Goal: Use online tool/utility: Utilize a website feature to perform a specific function

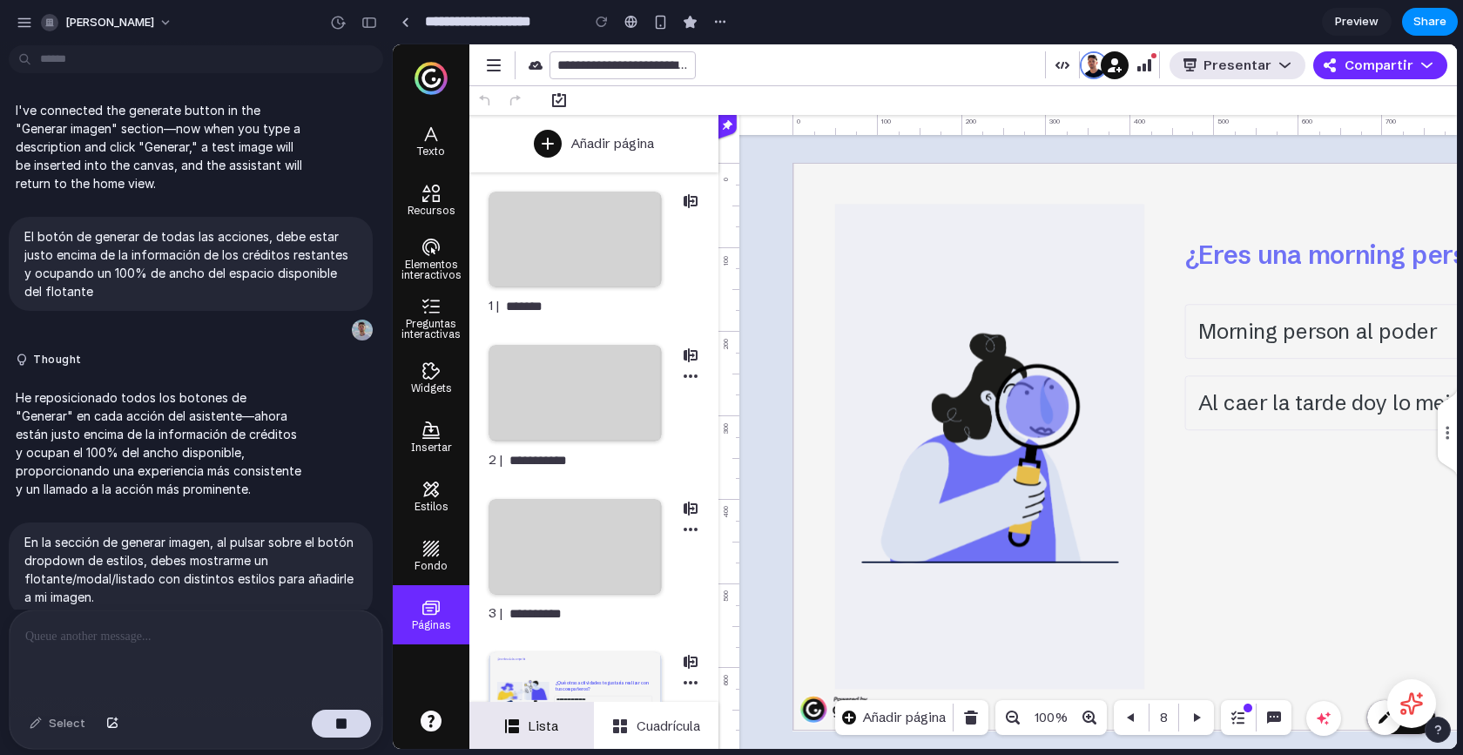
scroll to position [6845, 0]
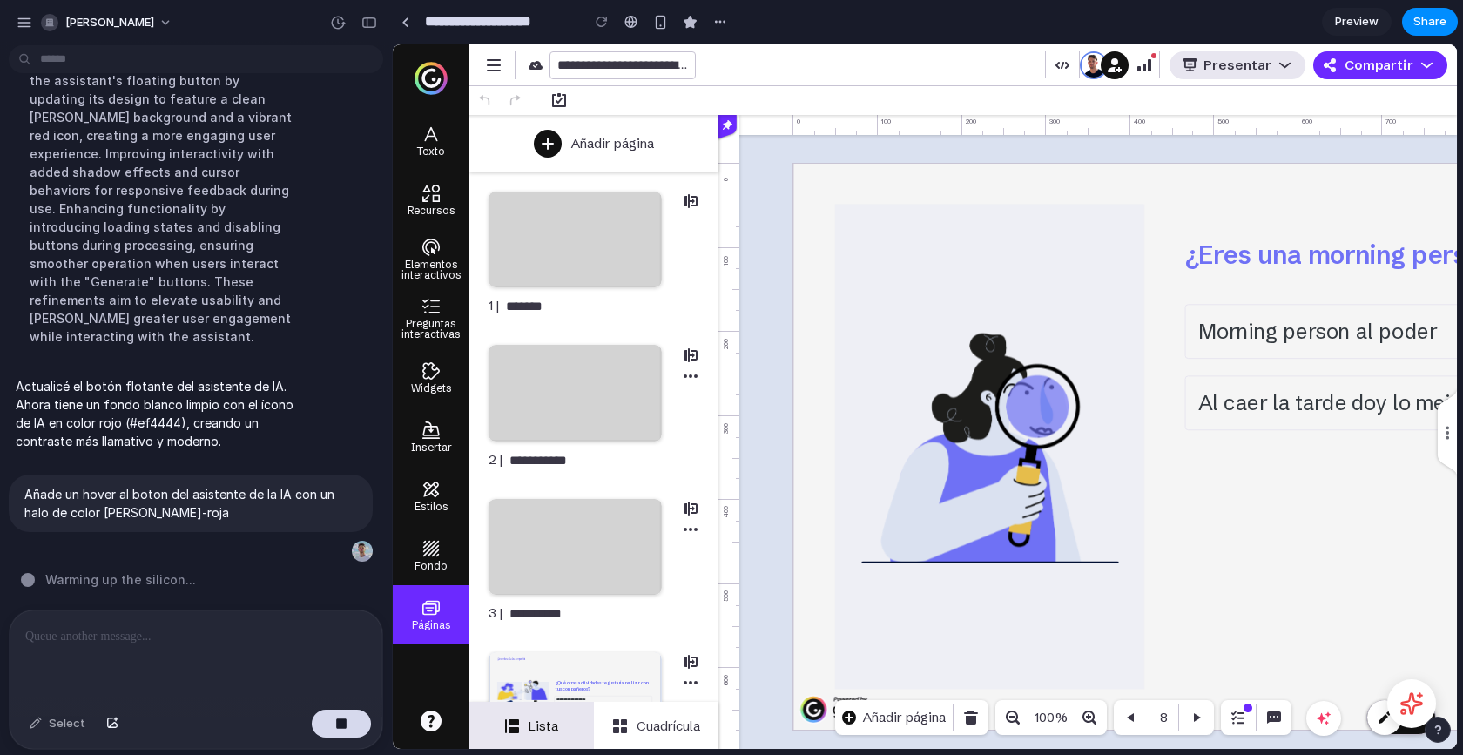
click at [602, 25] on div at bounding box center [602, 22] width 26 height 26
click at [596, 26] on div at bounding box center [602, 22] width 26 height 26
click at [380, 29] on button "button" at bounding box center [369, 23] width 28 height 28
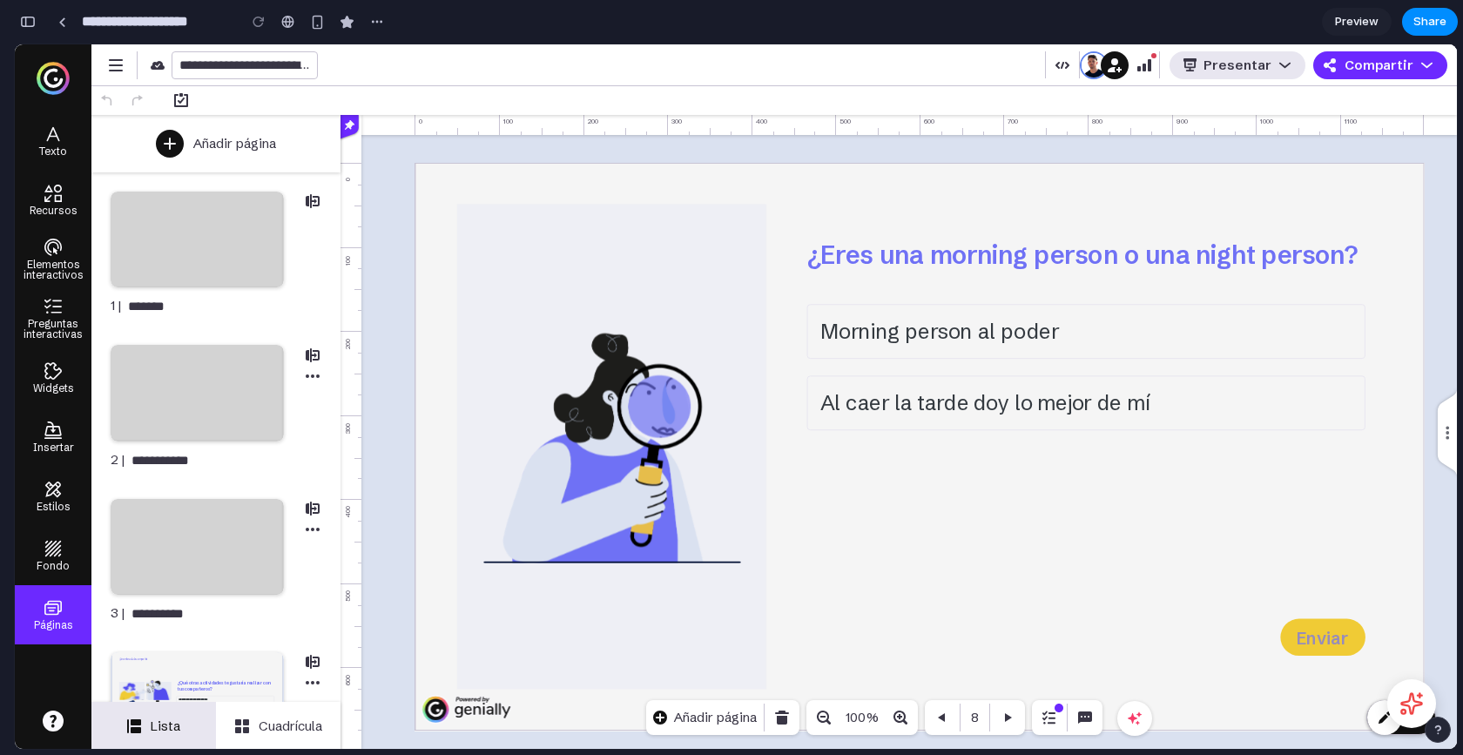
scroll to position [10214, 0]
click at [1412, 705] on icon at bounding box center [1411, 703] width 27 height 27
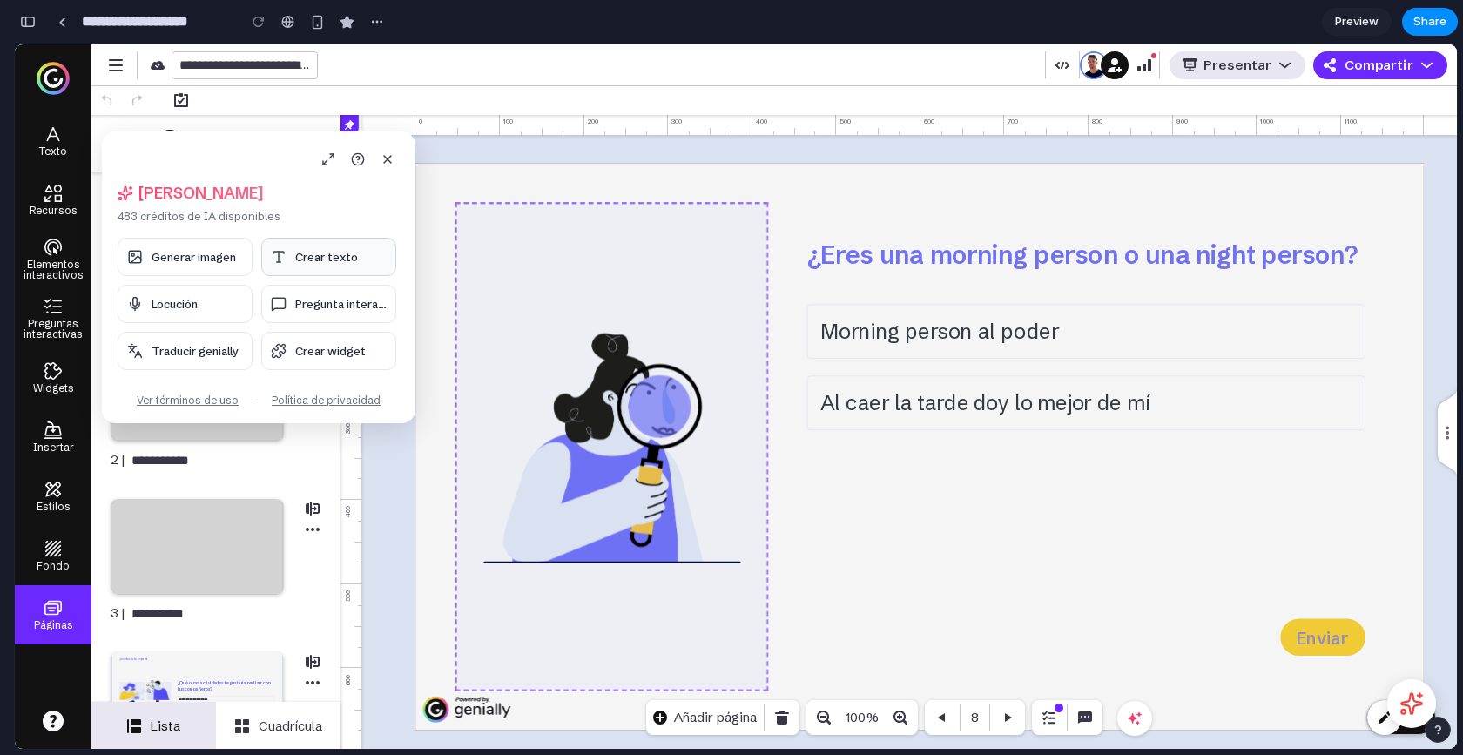
drag, startPoint x: 148, startPoint y: 167, endPoint x: 526, endPoint y: 246, distance: 386.1
click at [555, 252] on body "**********" at bounding box center [736, 396] width 1442 height 704
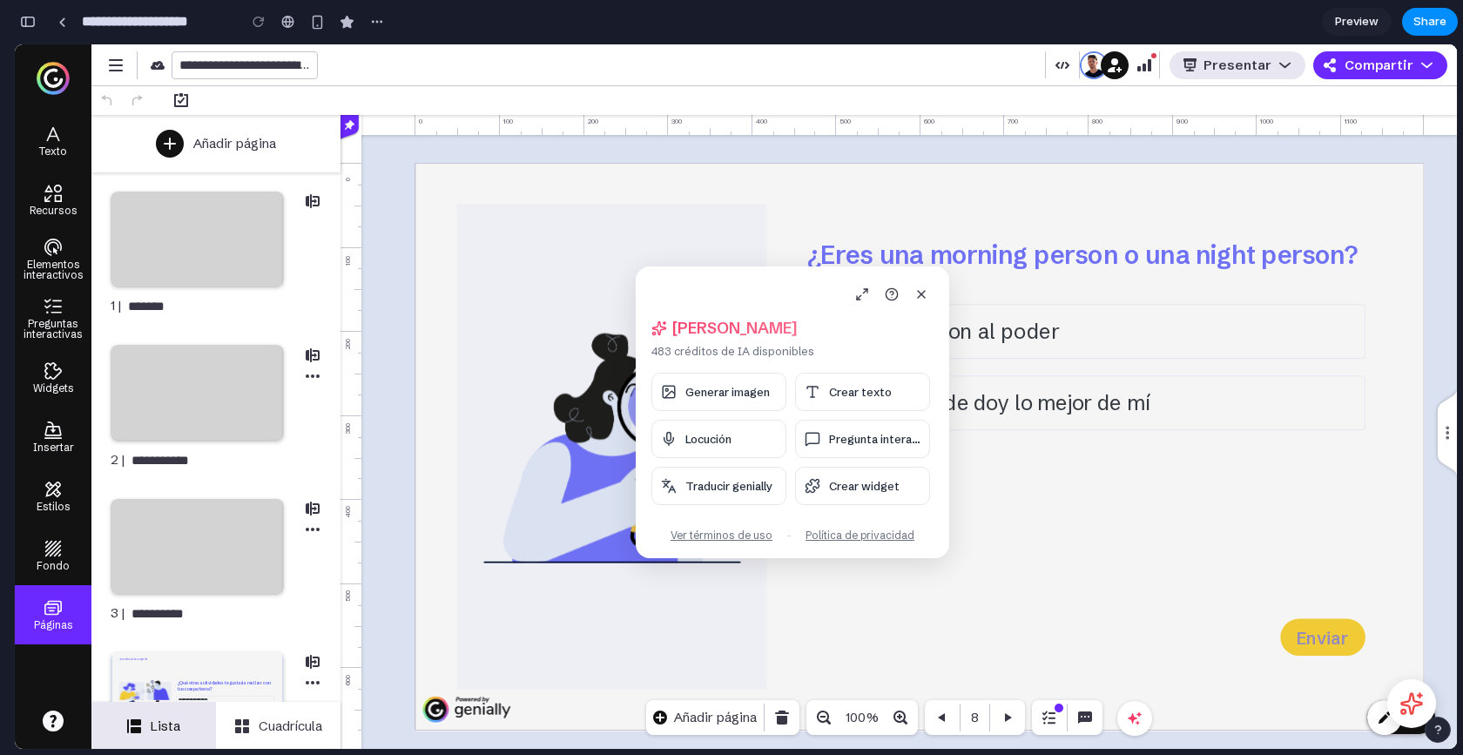
drag, startPoint x: 187, startPoint y: 139, endPoint x: 726, endPoint y: 273, distance: 555.1
click at [727, 273] on div "[PERSON_NAME], [PERSON_NAME] 483 créditos de IA disponibles Generar imagen Crea…" at bounding box center [792, 412] width 313 height 292
click at [872, 296] on icon at bounding box center [867, 293] width 14 height 14
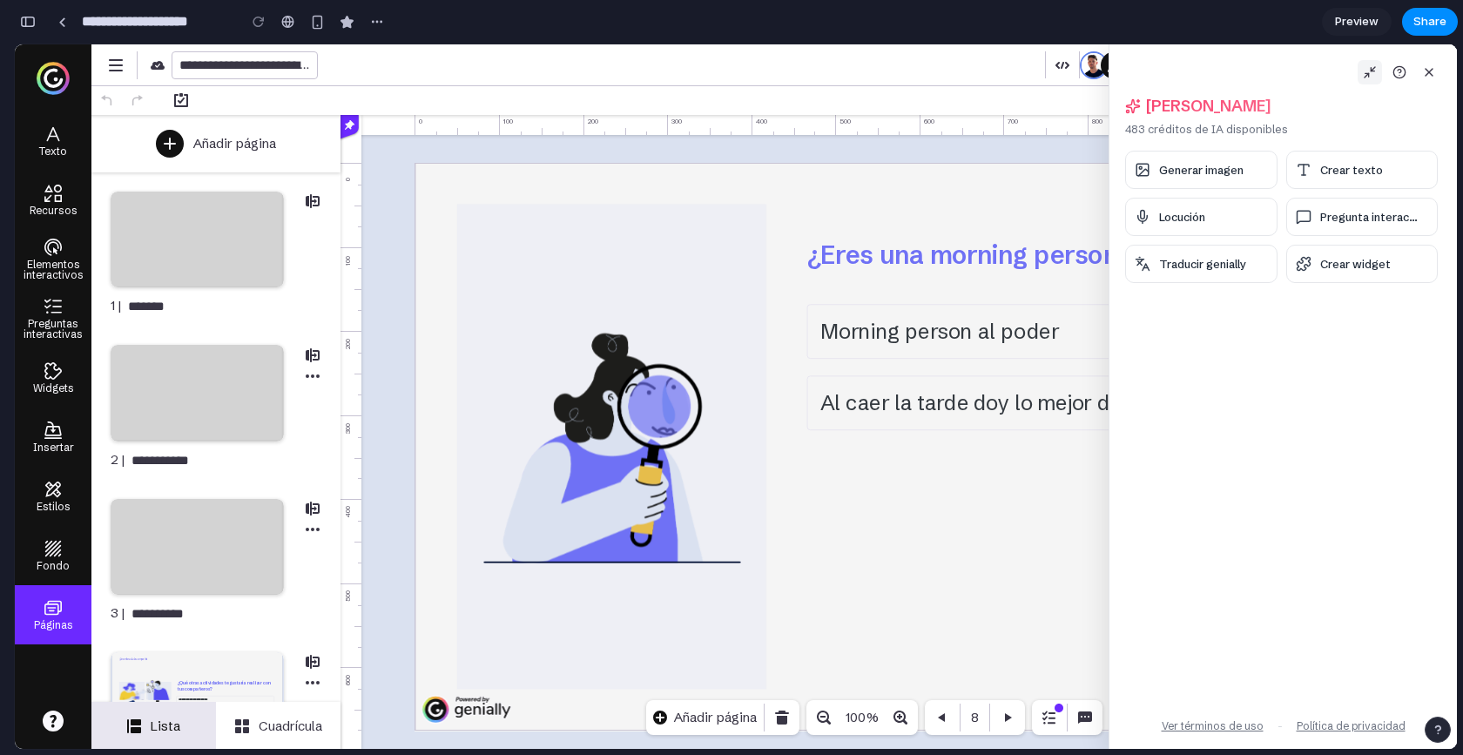
click at [1370, 76] on icon at bounding box center [1370, 72] width 14 height 14
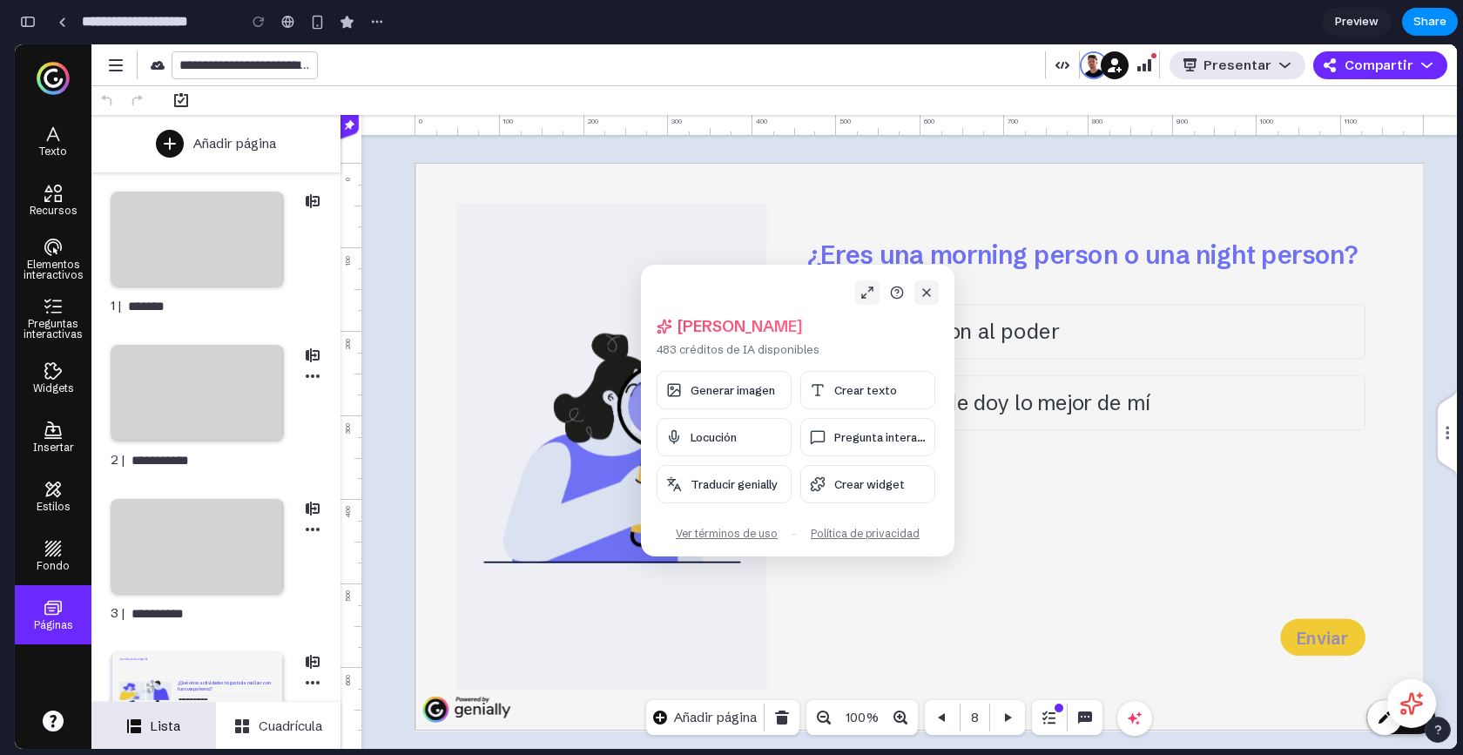
click at [928, 289] on icon at bounding box center [926, 293] width 14 height 14
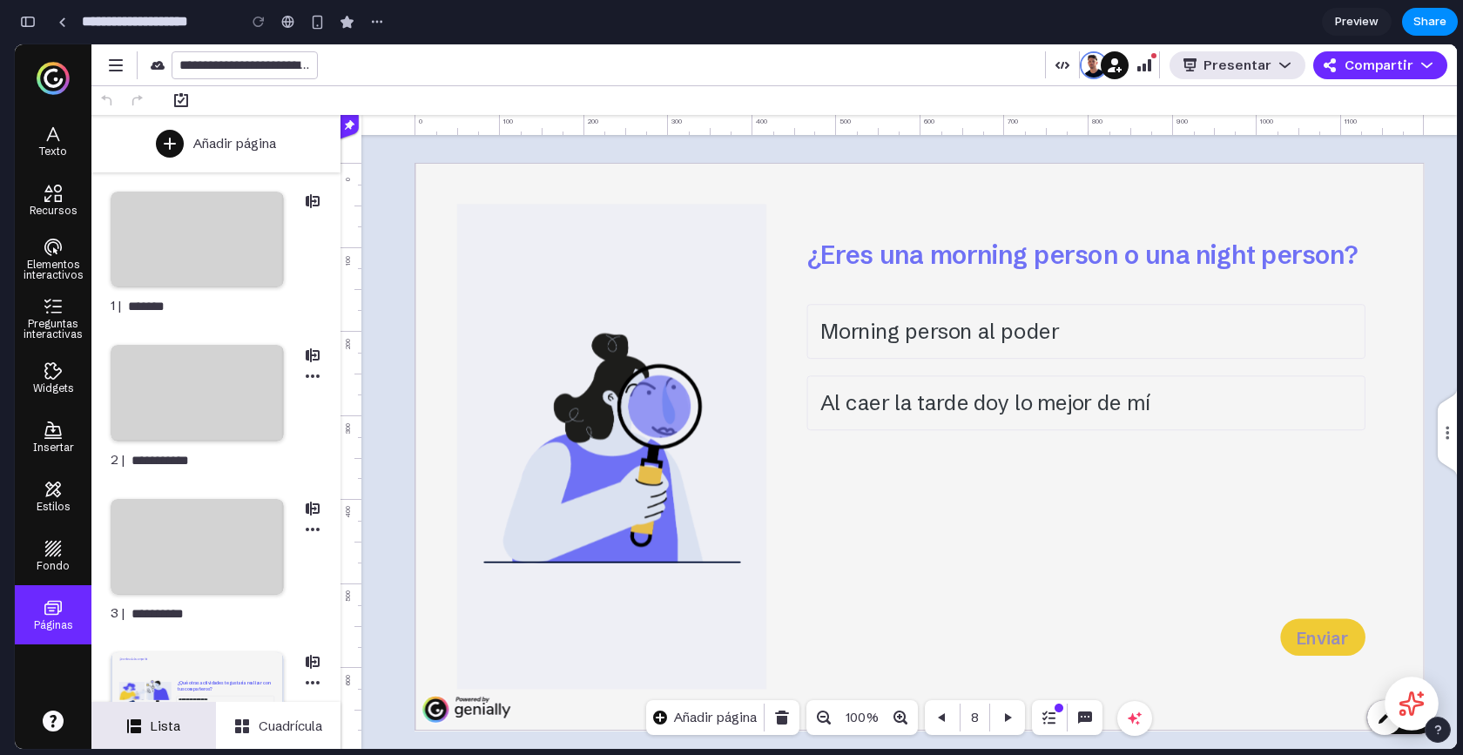
click at [1406, 709] on icon at bounding box center [1411, 703] width 27 height 27
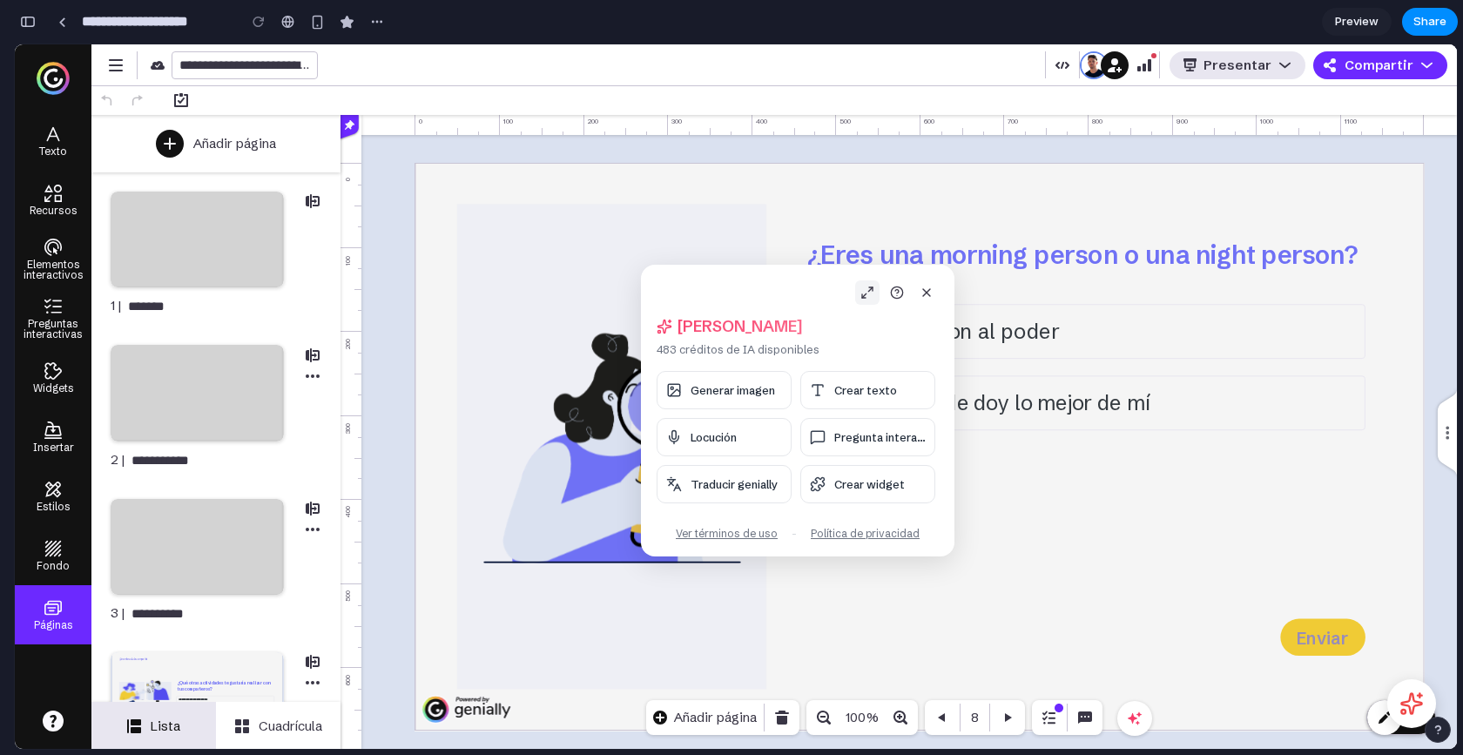
click at [862, 296] on icon at bounding box center [867, 293] width 14 height 14
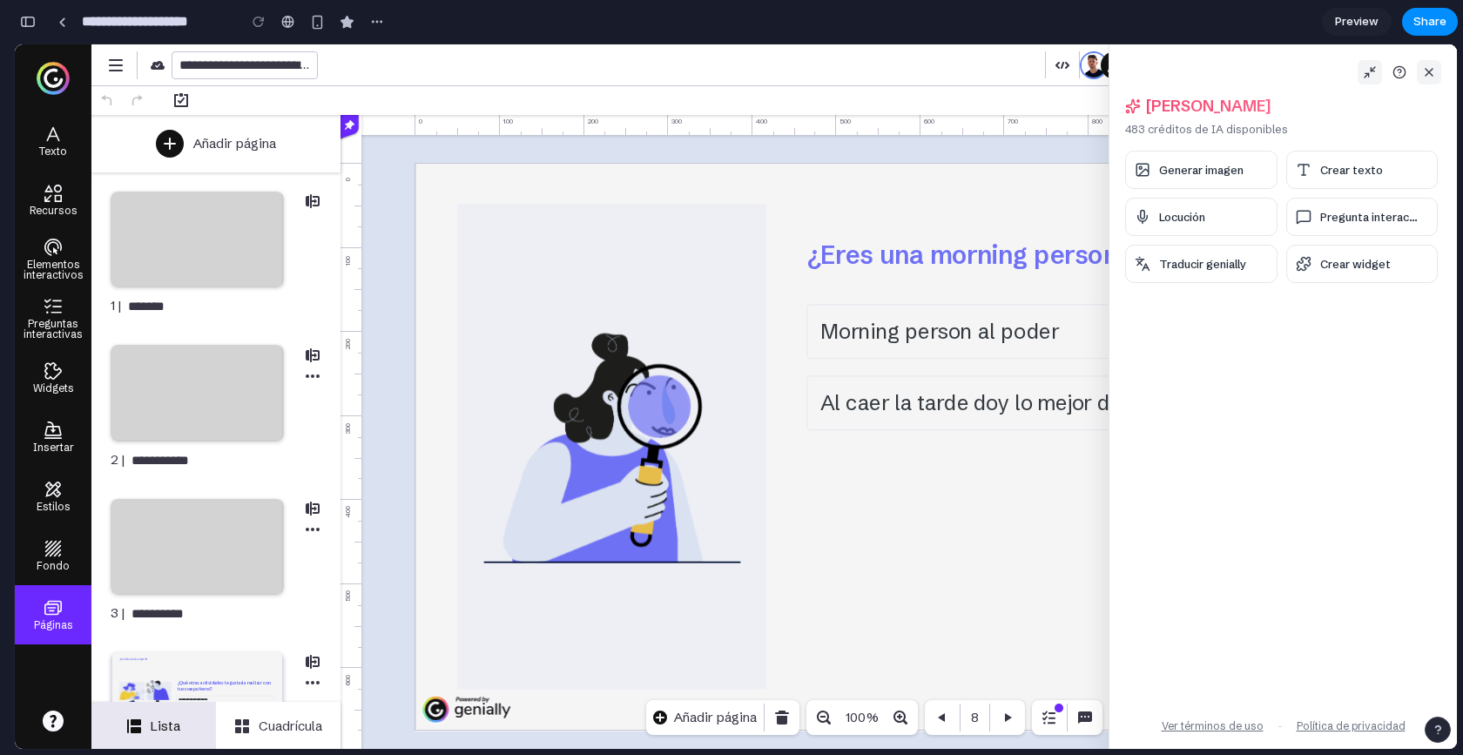
click at [1431, 66] on icon at bounding box center [1429, 72] width 14 height 14
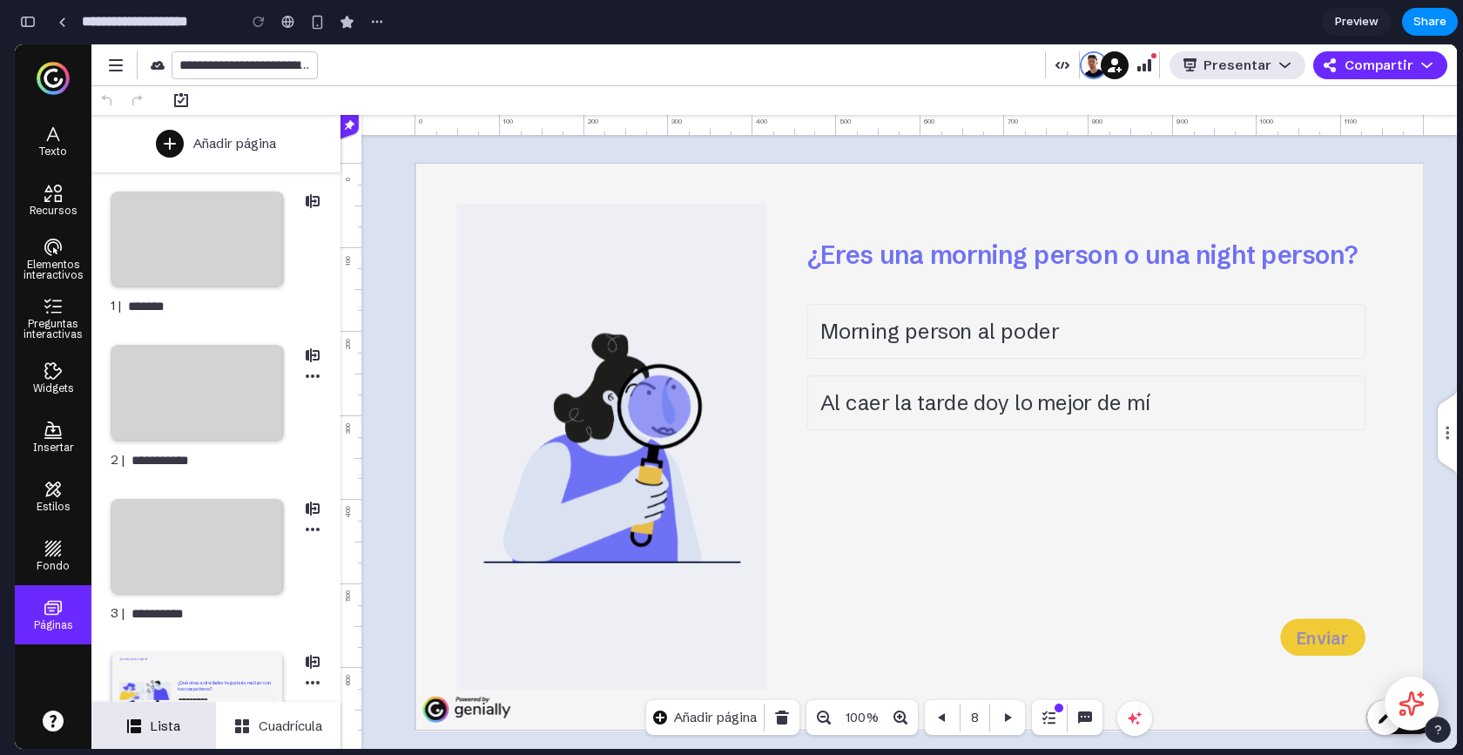
click at [1420, 711] on icon at bounding box center [1411, 703] width 27 height 27
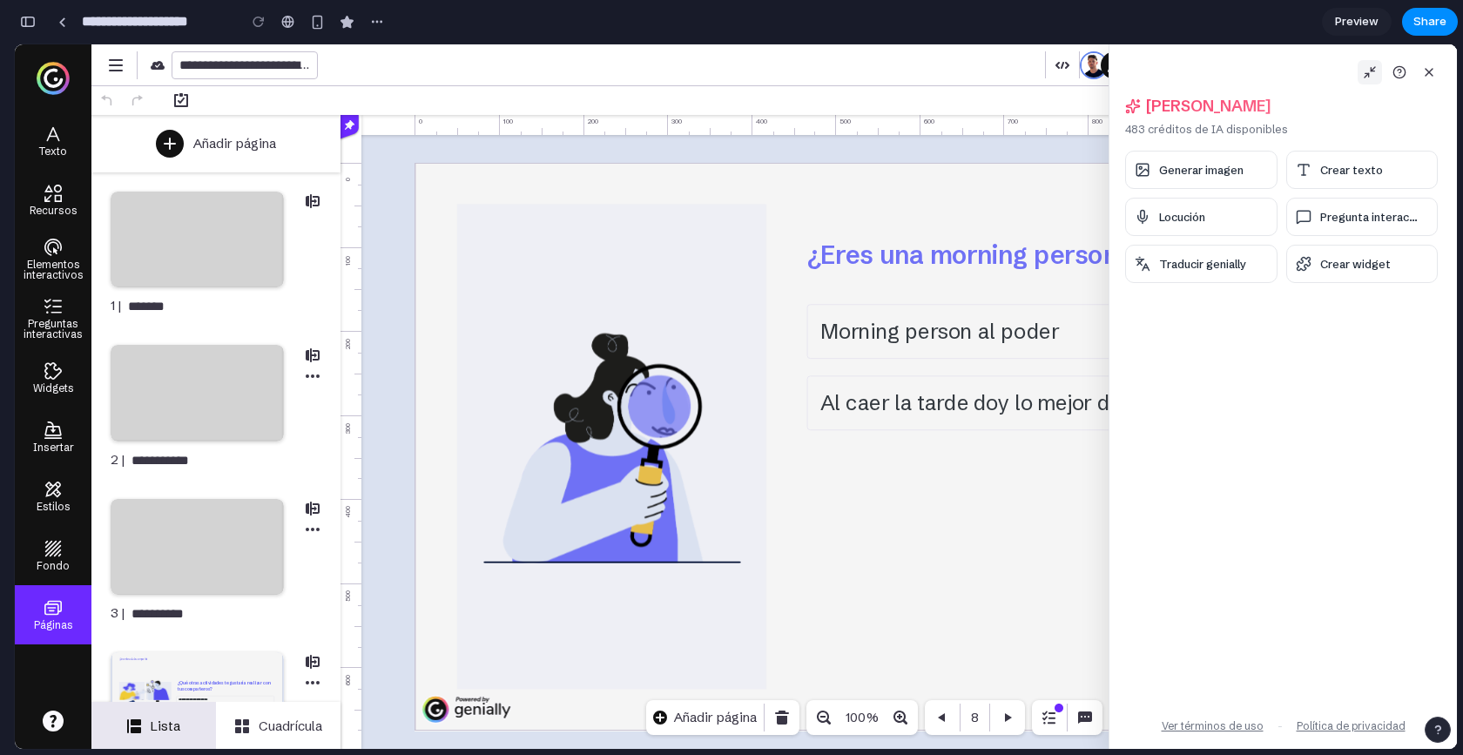
click at [1369, 81] on button at bounding box center [1369, 72] width 24 height 24
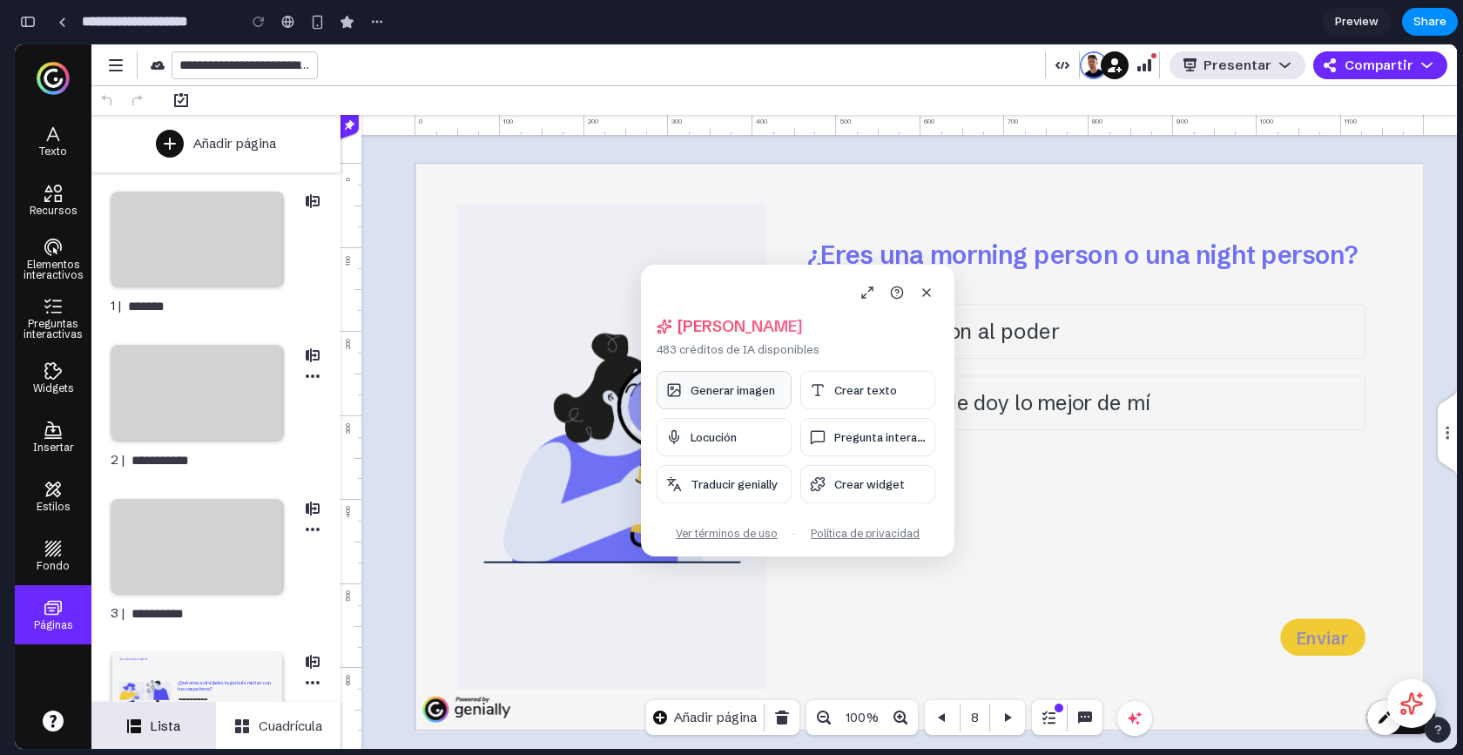
click at [753, 390] on span "Generar imagen" at bounding box center [732, 390] width 84 height 14
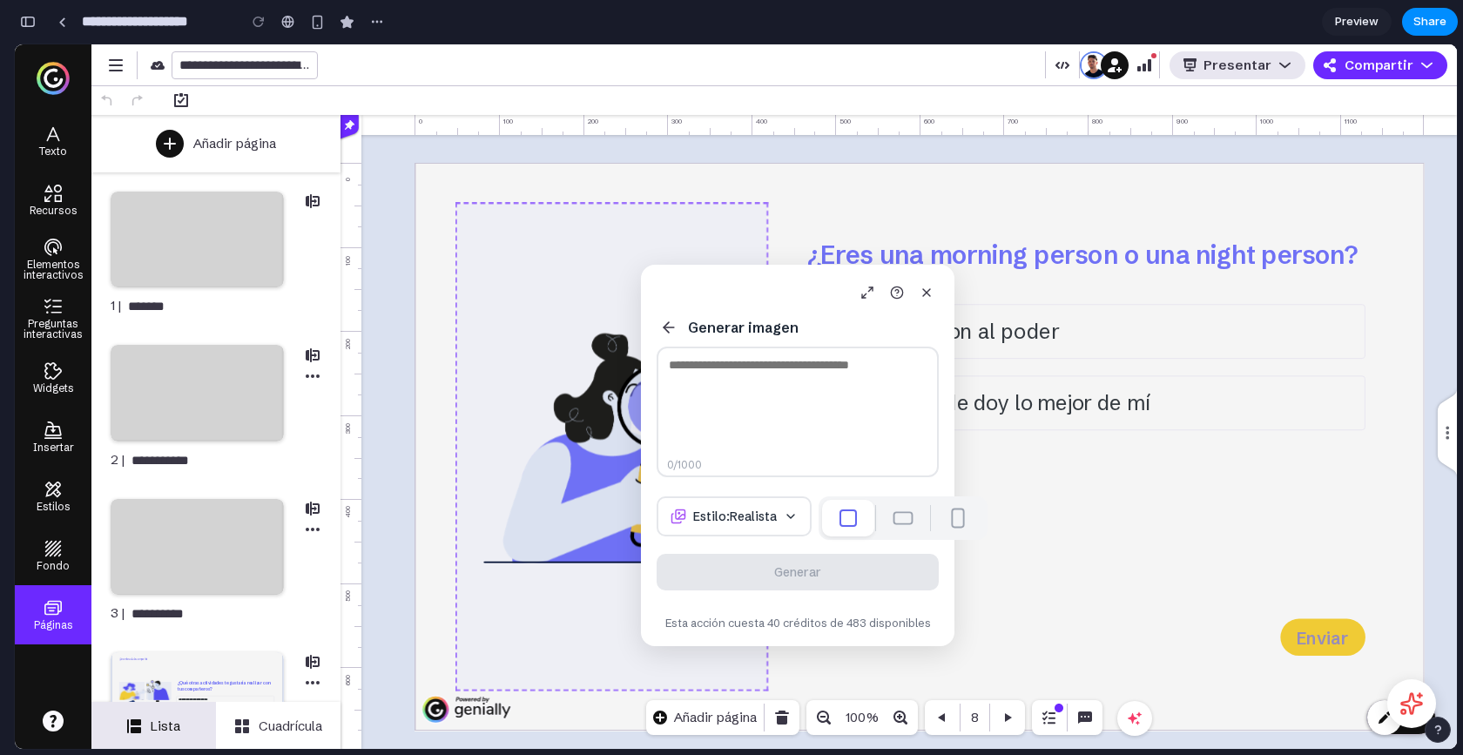
drag, startPoint x: 776, startPoint y: 280, endPoint x: 567, endPoint y: 267, distance: 209.4
click at [567, 266] on body "**********" at bounding box center [736, 396] width 1442 height 704
drag, startPoint x: 746, startPoint y: 288, endPoint x: 497, endPoint y: 288, distance: 249.0
click at [497, 288] on body "**********" at bounding box center [736, 396] width 1442 height 704
click at [730, 398] on textarea at bounding box center [797, 412] width 282 height 131
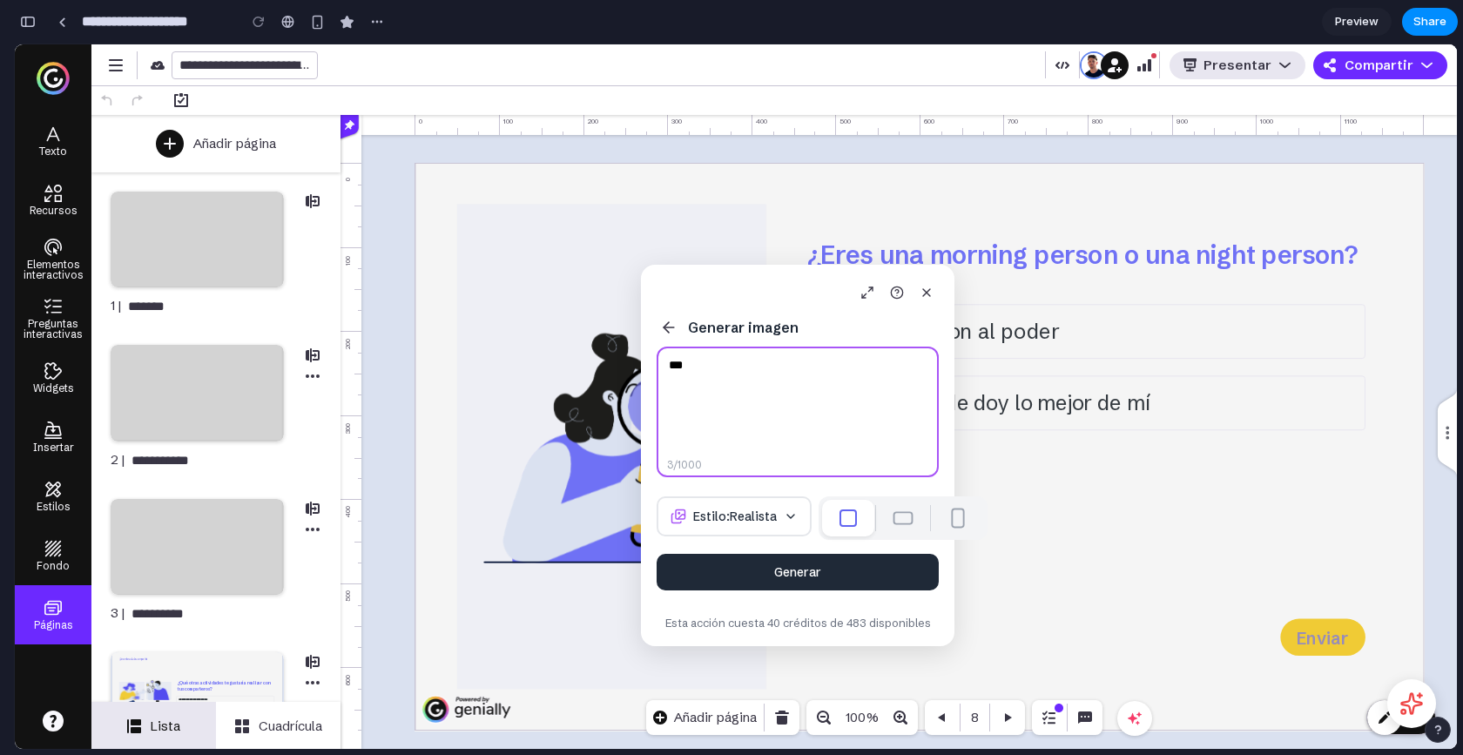
type textarea "***"
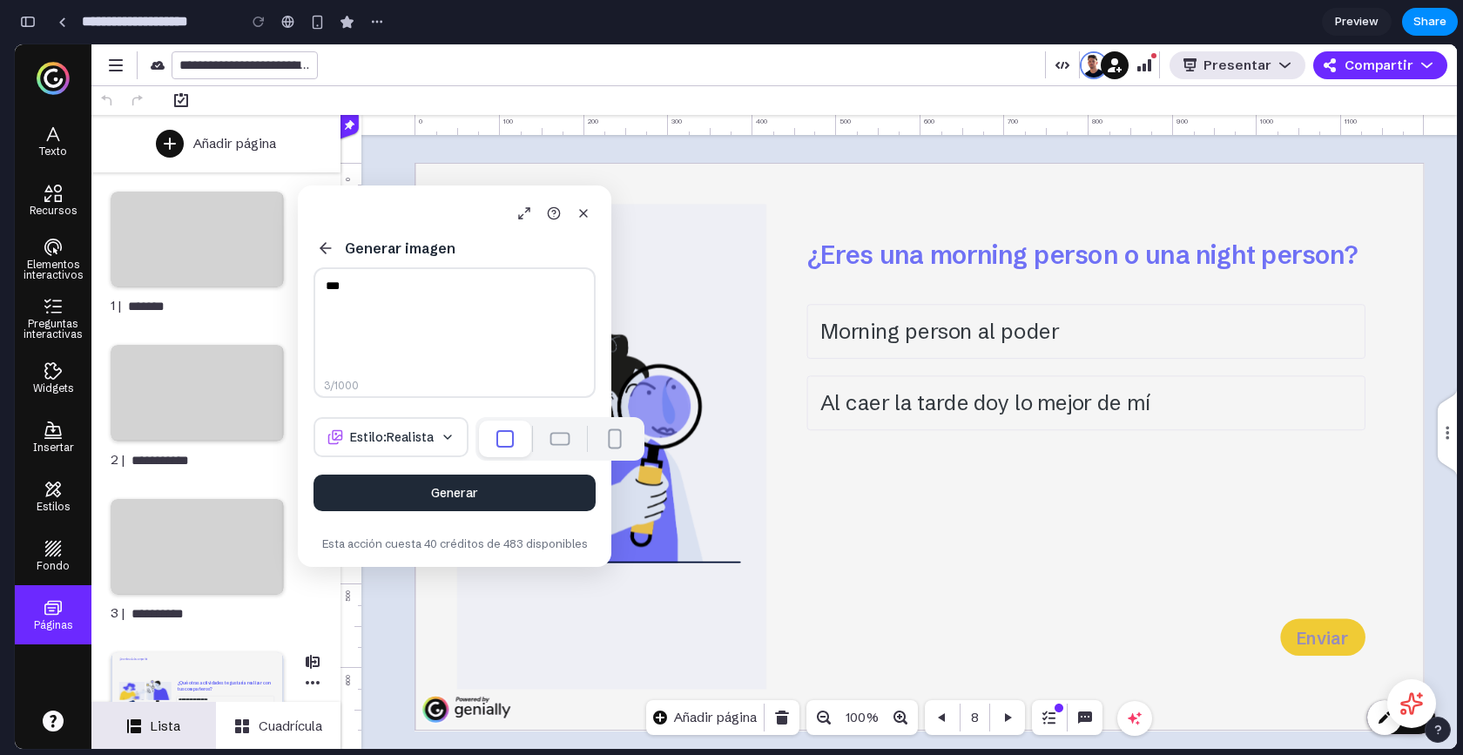
drag, startPoint x: 791, startPoint y: 271, endPoint x: 449, endPoint y: 192, distance: 351.2
click at [449, 192] on div "Generar imagen *** 3 /1000 Estilo: Realista Generar Esta acción cuesta 40 crédi…" at bounding box center [454, 375] width 313 height 381
click at [487, 521] on div "Generar imagen *** 3 /1000 Estilo: Realista Generar Esta acción cuesta 40 crédi…" at bounding box center [455, 375] width 313 height 381
click at [400, 438] on button "Estilo: Realista" at bounding box center [391, 437] width 155 height 40
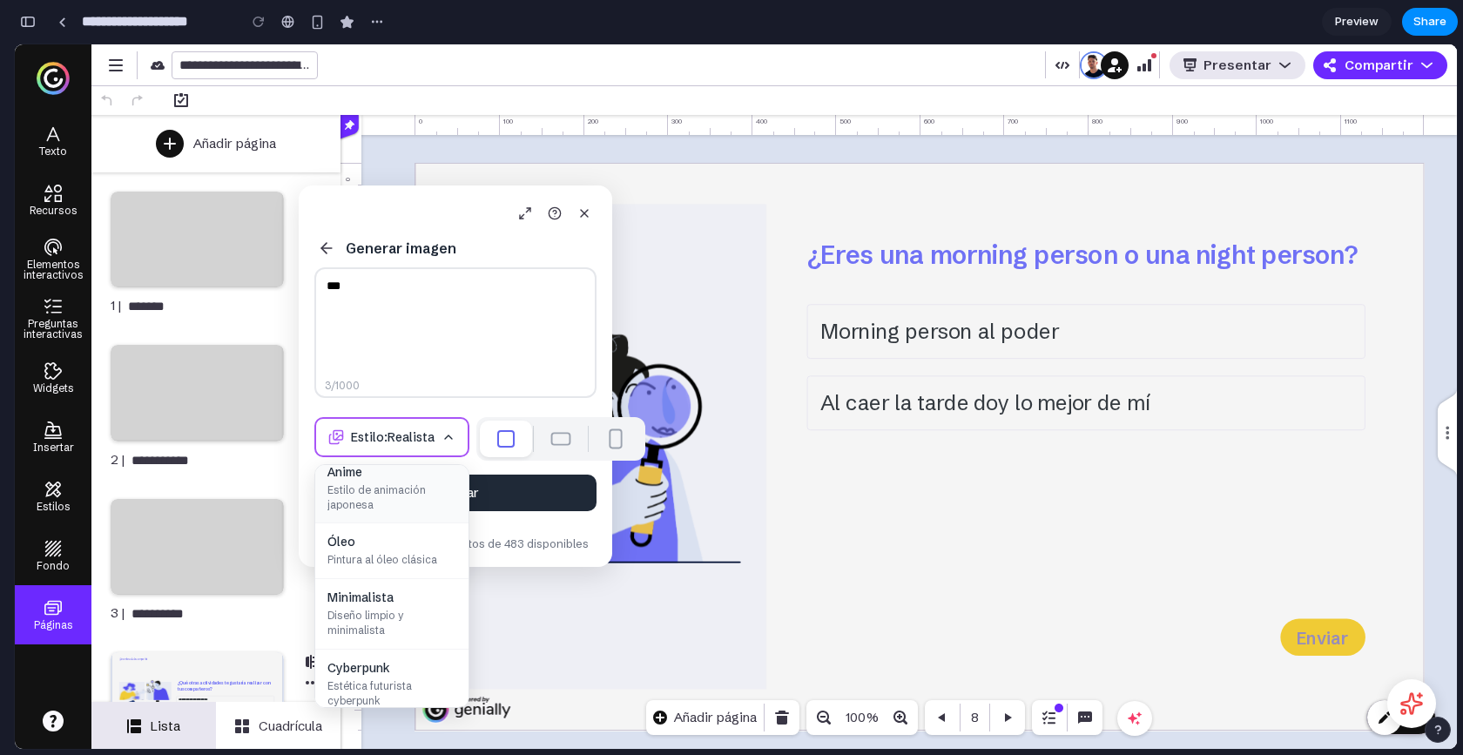
scroll to position [535, 0]
click at [372, 612] on span "Estética futurista cyberpunk" at bounding box center [391, 627] width 129 height 30
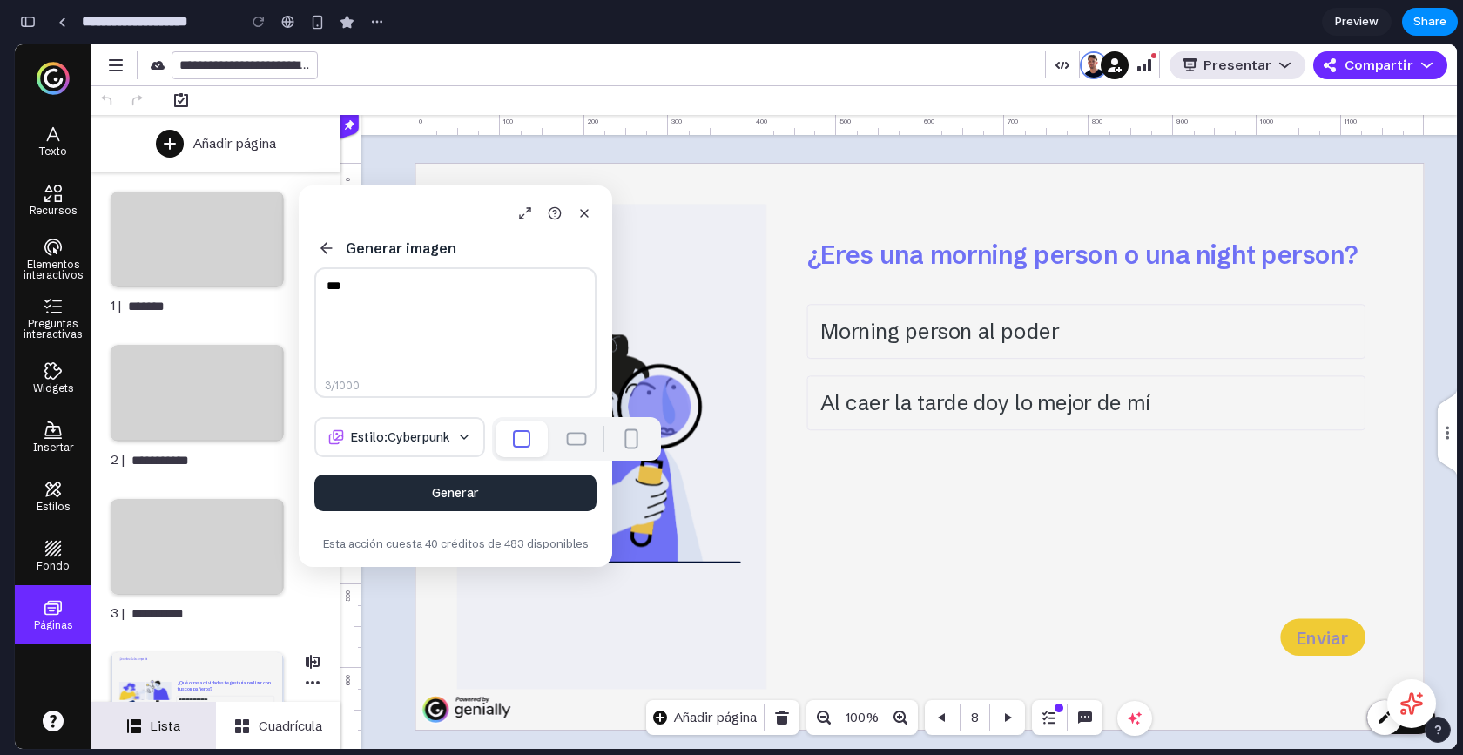
click at [421, 441] on button "Estilo: Cyberpunk" at bounding box center [399, 437] width 171 height 40
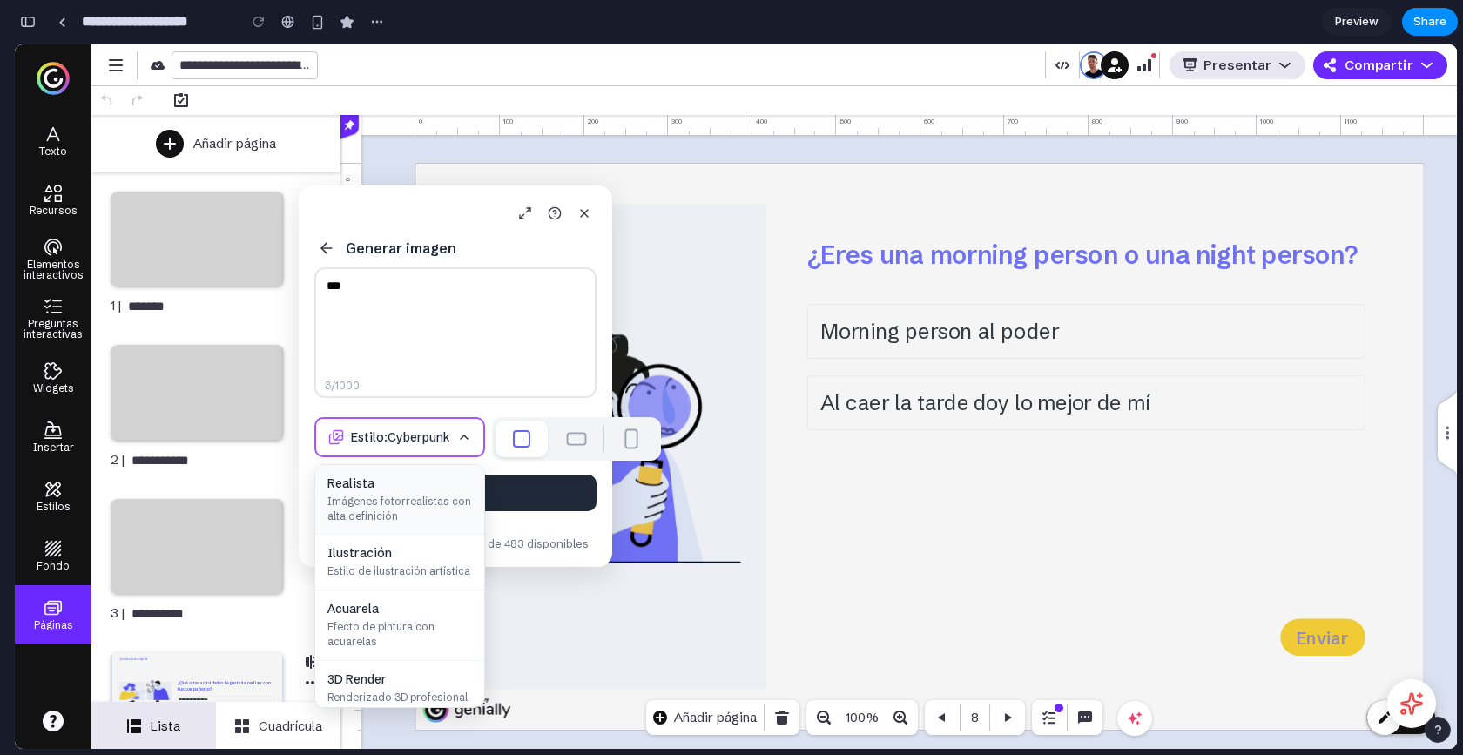
click at [394, 516] on span "Imágenes fotorrealistas con alta definición" at bounding box center [399, 510] width 145 height 30
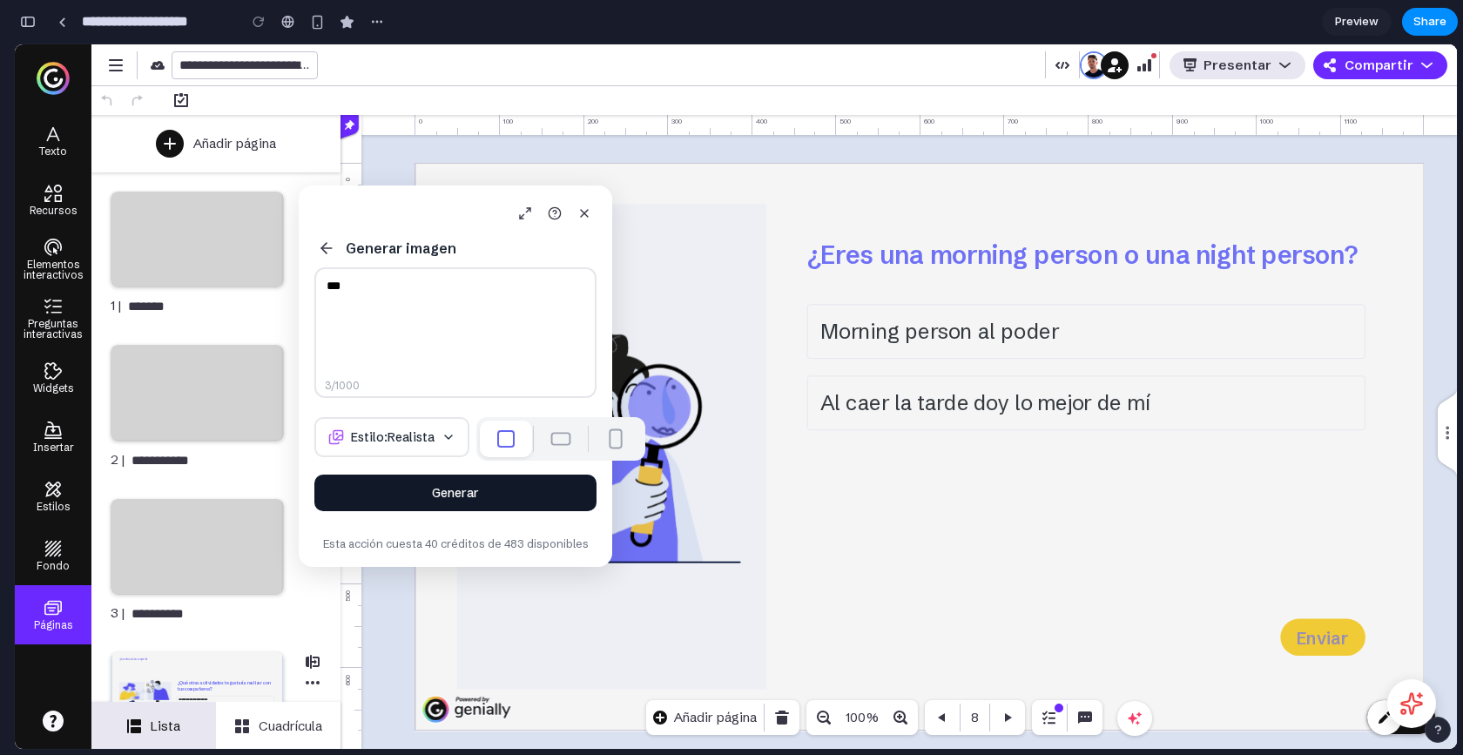
click at [450, 495] on button "Generar" at bounding box center [455, 492] width 282 height 37
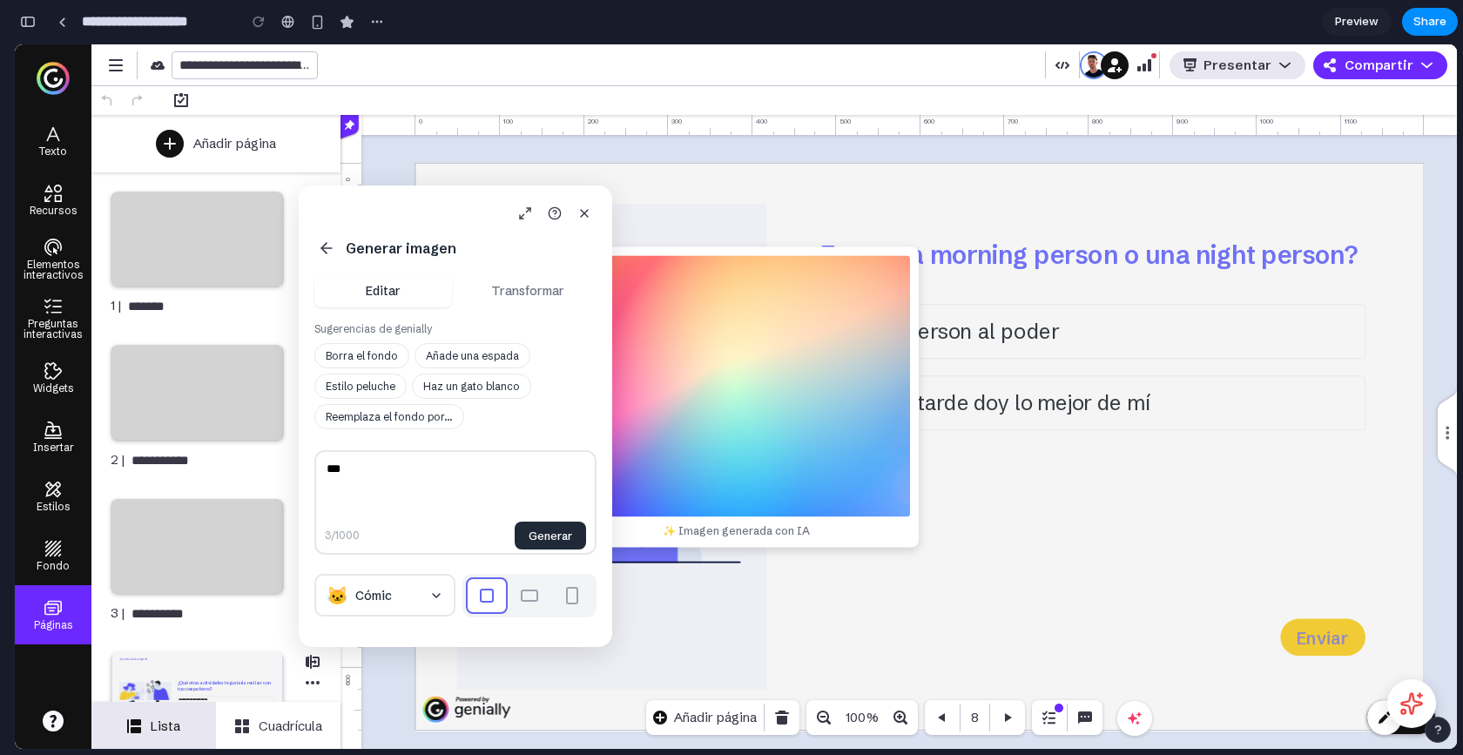
drag, startPoint x: 434, startPoint y: 204, endPoint x: 350, endPoint y: 200, distance: 83.7
click at [350, 201] on div at bounding box center [455, 213] width 282 height 24
click at [482, 478] on textarea "***" at bounding box center [455, 502] width 282 height 104
click at [524, 281] on button "Transformar" at bounding box center [528, 290] width 138 height 33
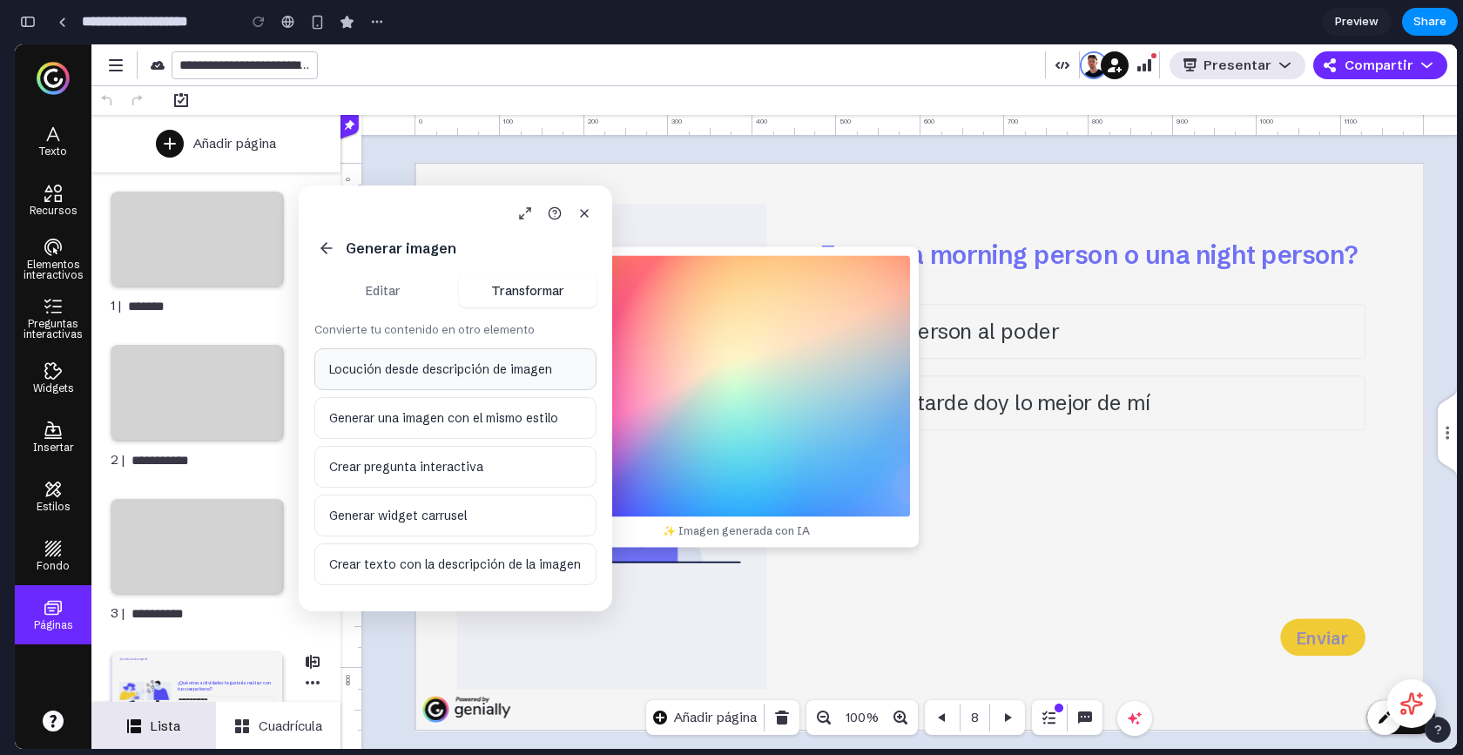
click at [537, 373] on button "Locución desde descripción de imagen" at bounding box center [455, 369] width 282 height 42
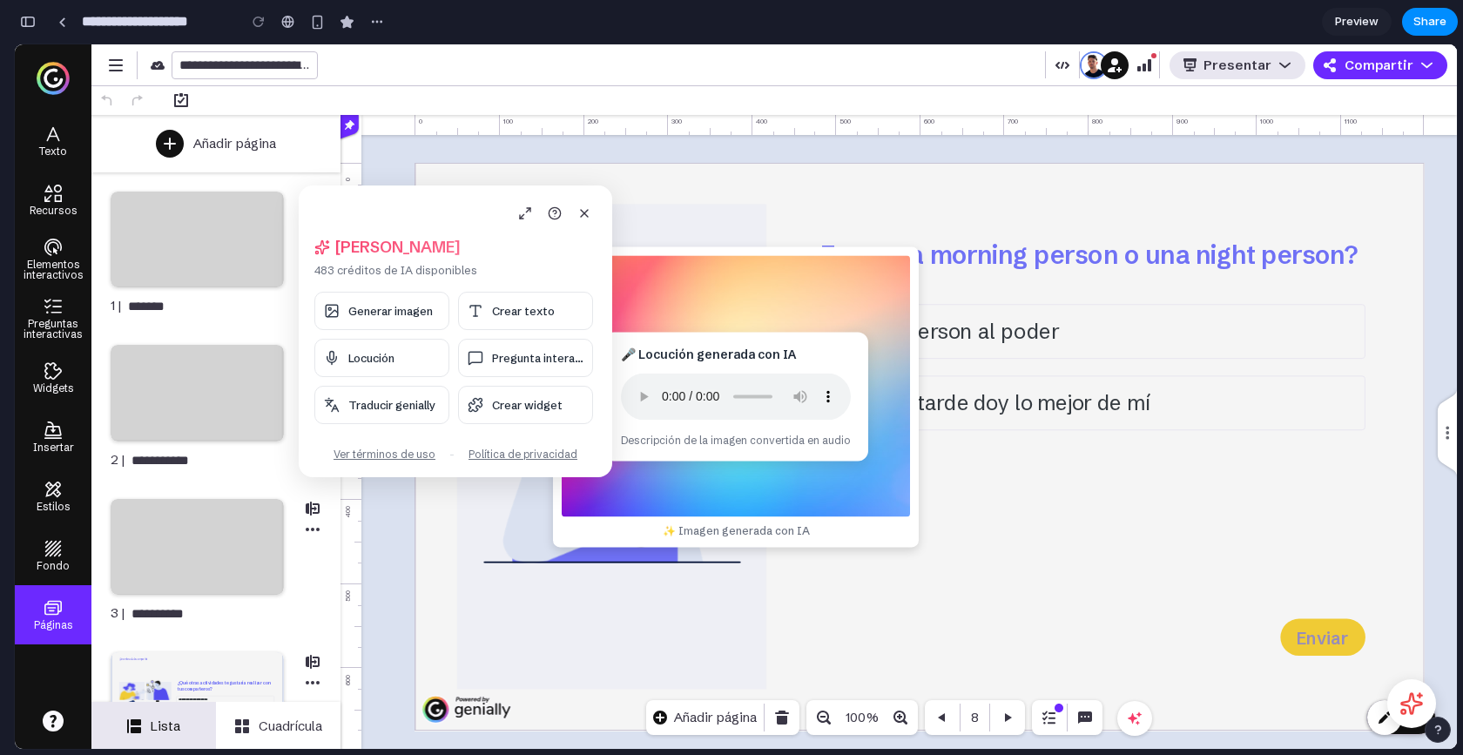
drag, startPoint x: 379, startPoint y: 210, endPoint x: 290, endPoint y: 255, distance: 99.7
click at [290, 255] on body "**********" at bounding box center [736, 396] width 1442 height 704
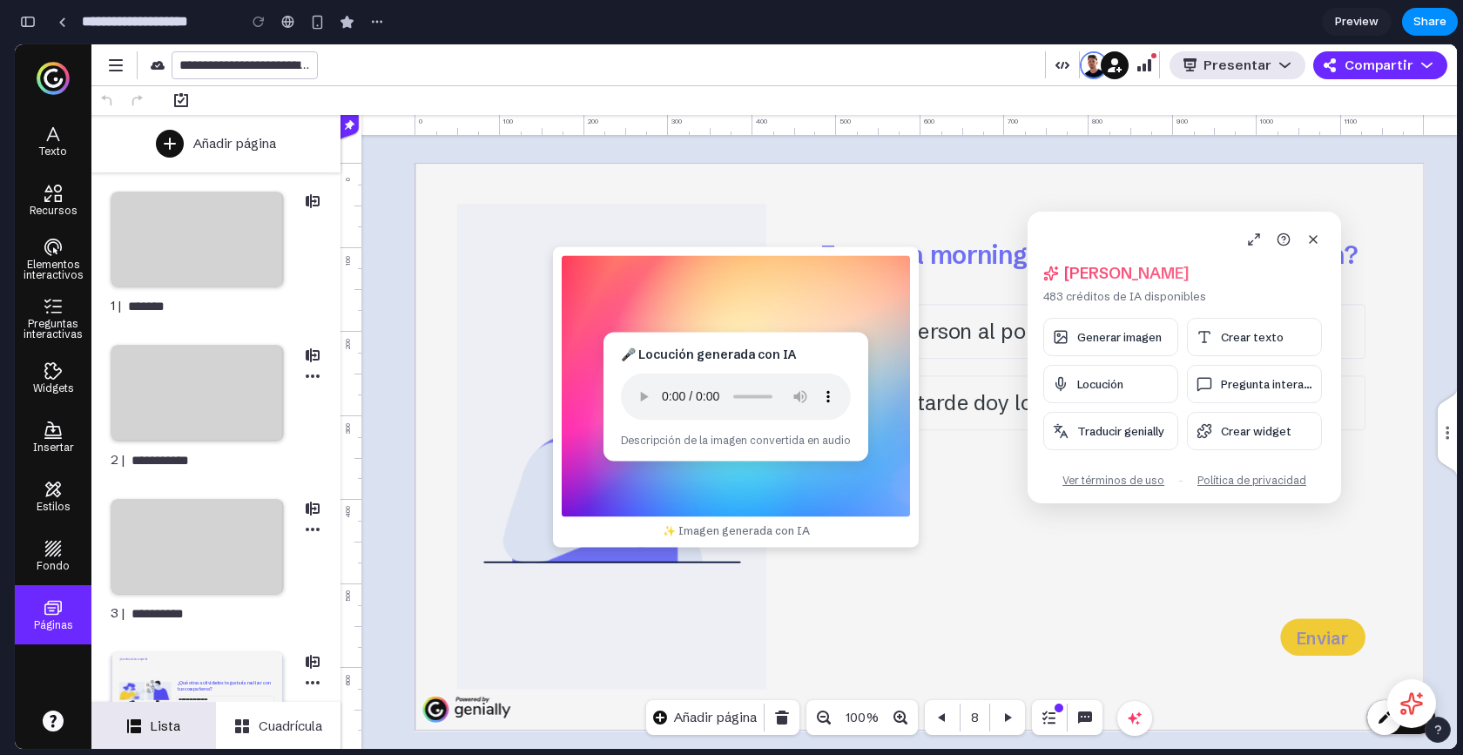
drag, startPoint x: 349, startPoint y: 189, endPoint x: 1128, endPoint y: 197, distance: 779.3
click at [1124, 212] on div "[PERSON_NAME], [PERSON_NAME] 483 créditos de IA disponibles Generar imagen Crea…" at bounding box center [1183, 358] width 313 height 292
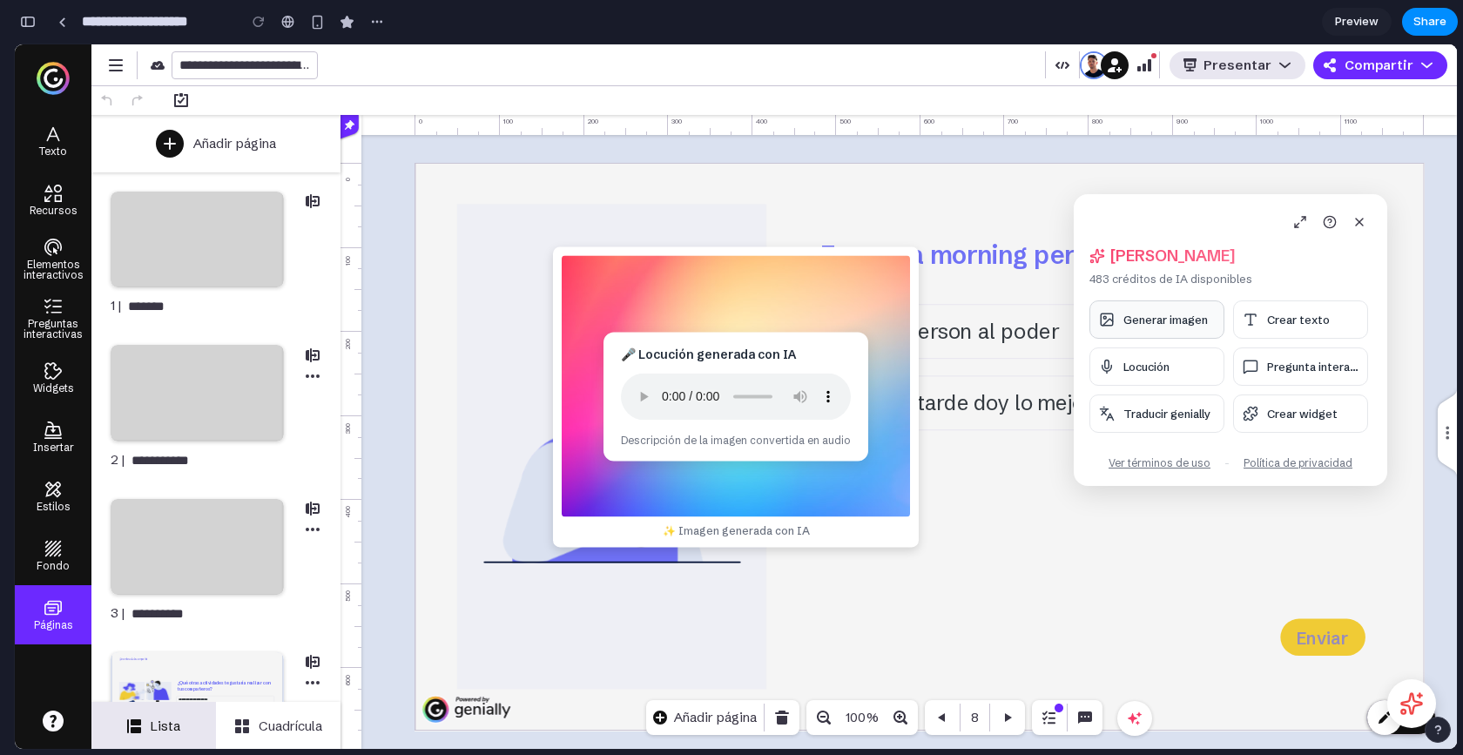
click at [1178, 323] on span "Generar imagen" at bounding box center [1165, 320] width 84 height 14
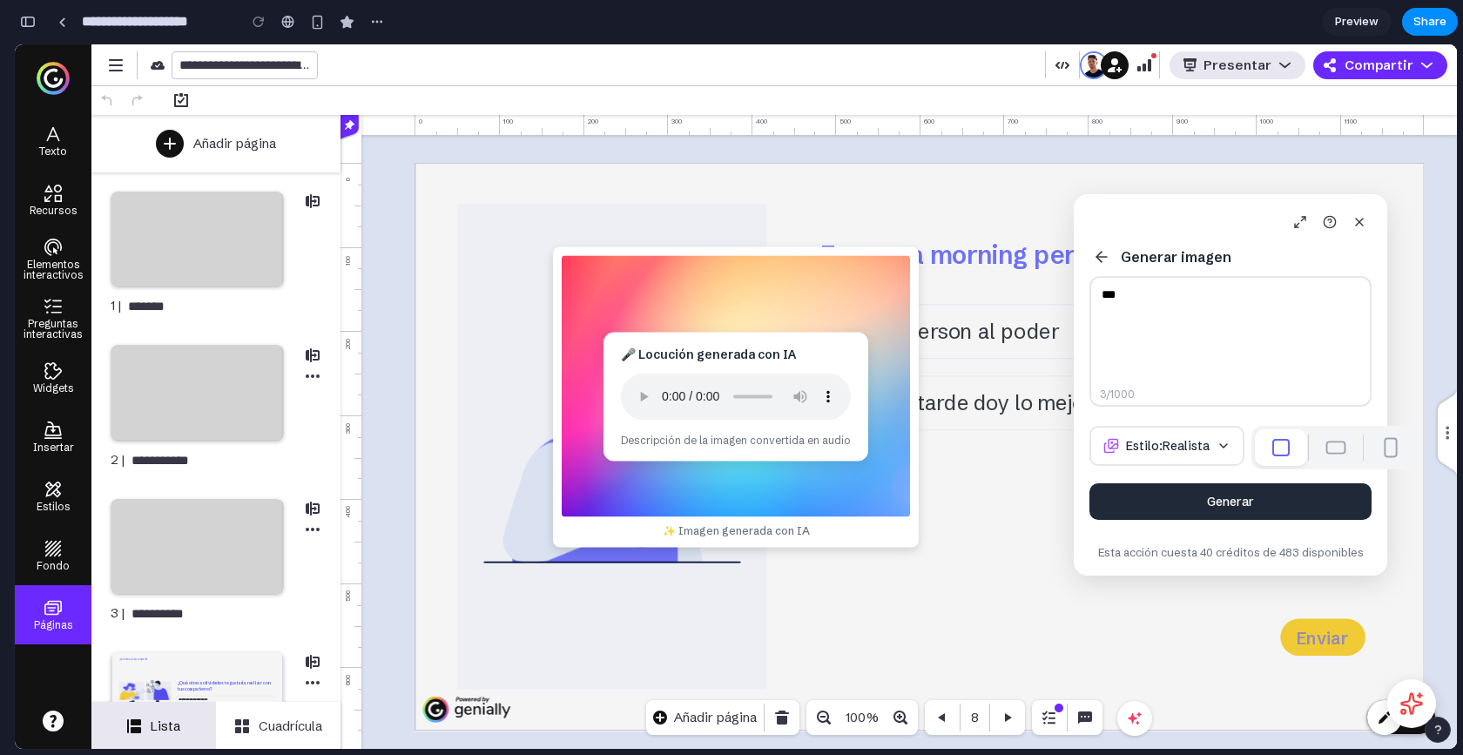
click at [1094, 259] on icon at bounding box center [1101, 256] width 17 height 17
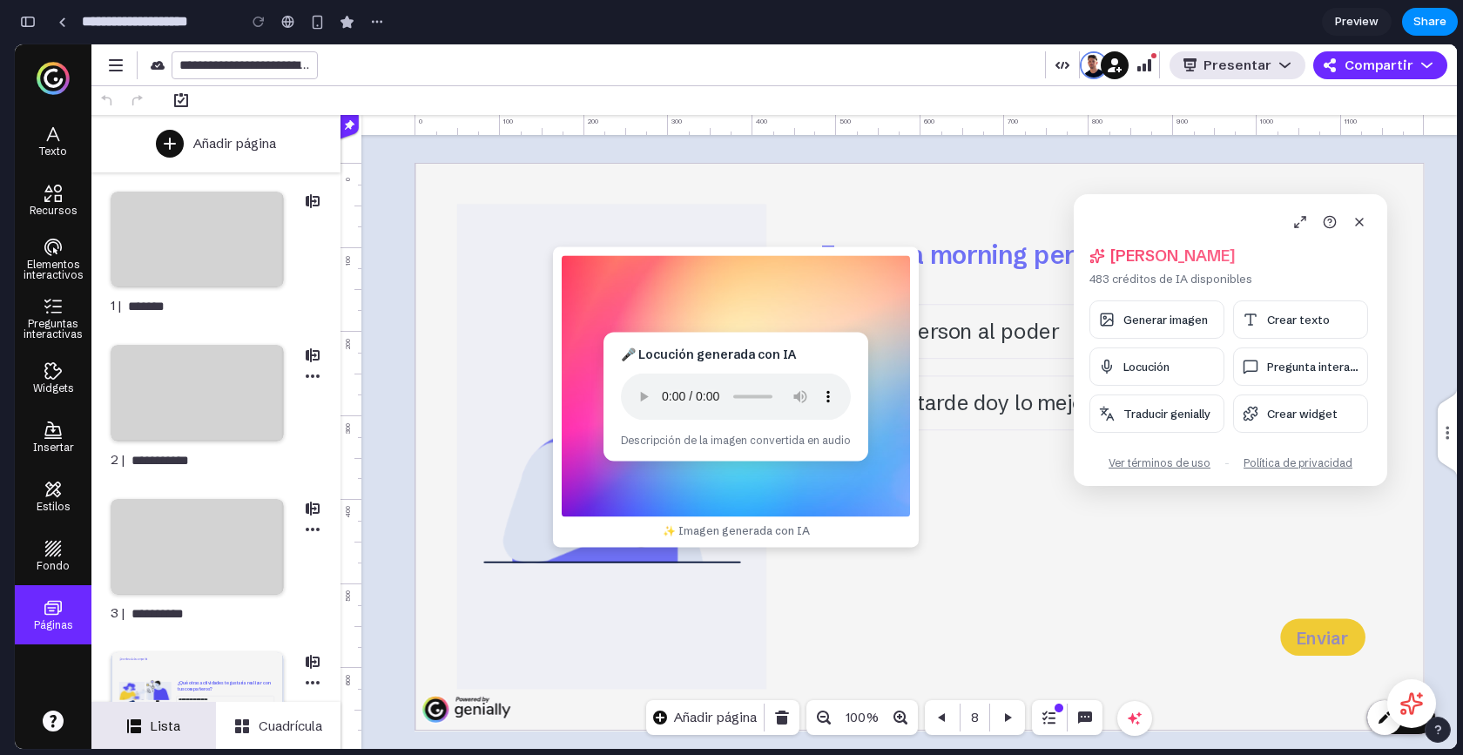
click at [261, 23] on div at bounding box center [259, 22] width 26 height 26
click at [1356, 225] on icon at bounding box center [1359, 222] width 7 height 7
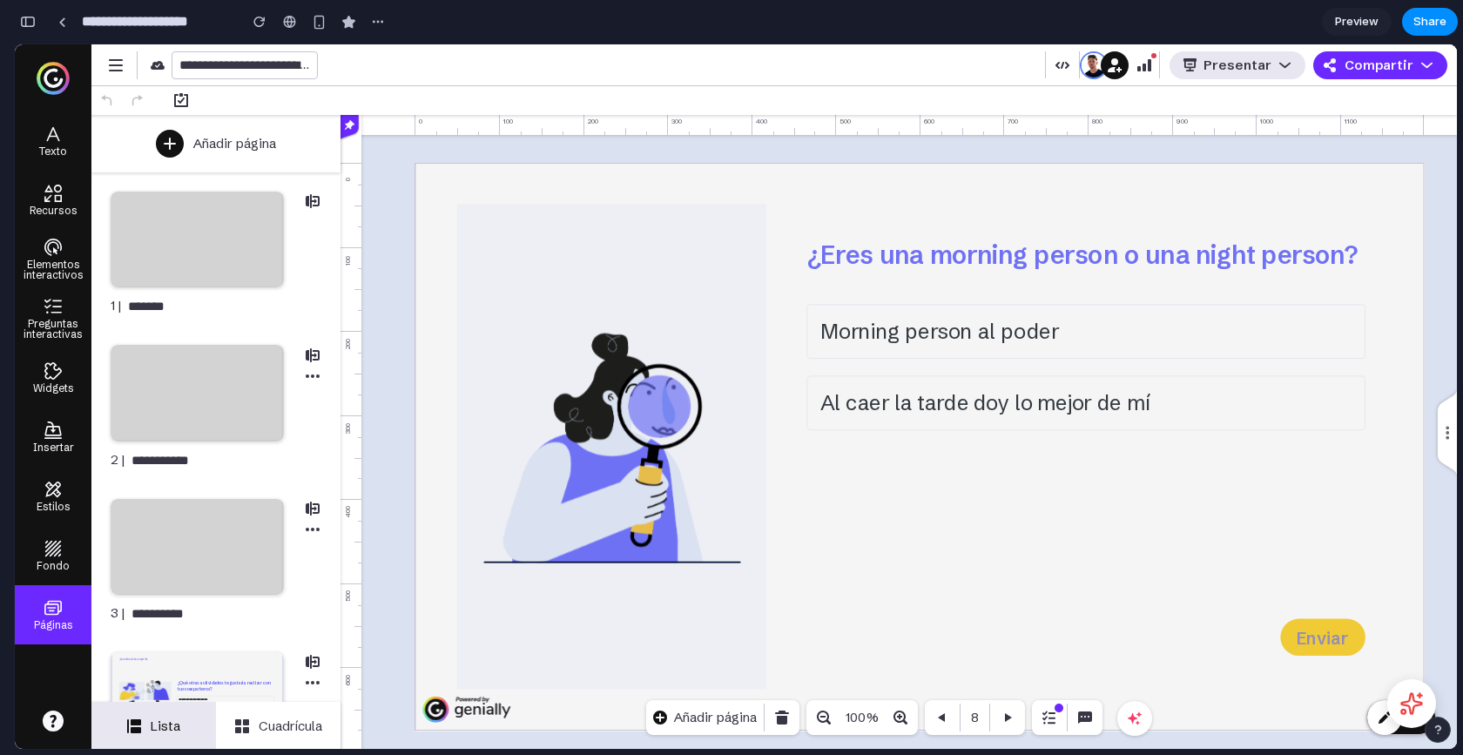
click at [1433, 716] on div at bounding box center [1411, 703] width 49 height 49
click at [1417, 708] on icon at bounding box center [1411, 703] width 27 height 27
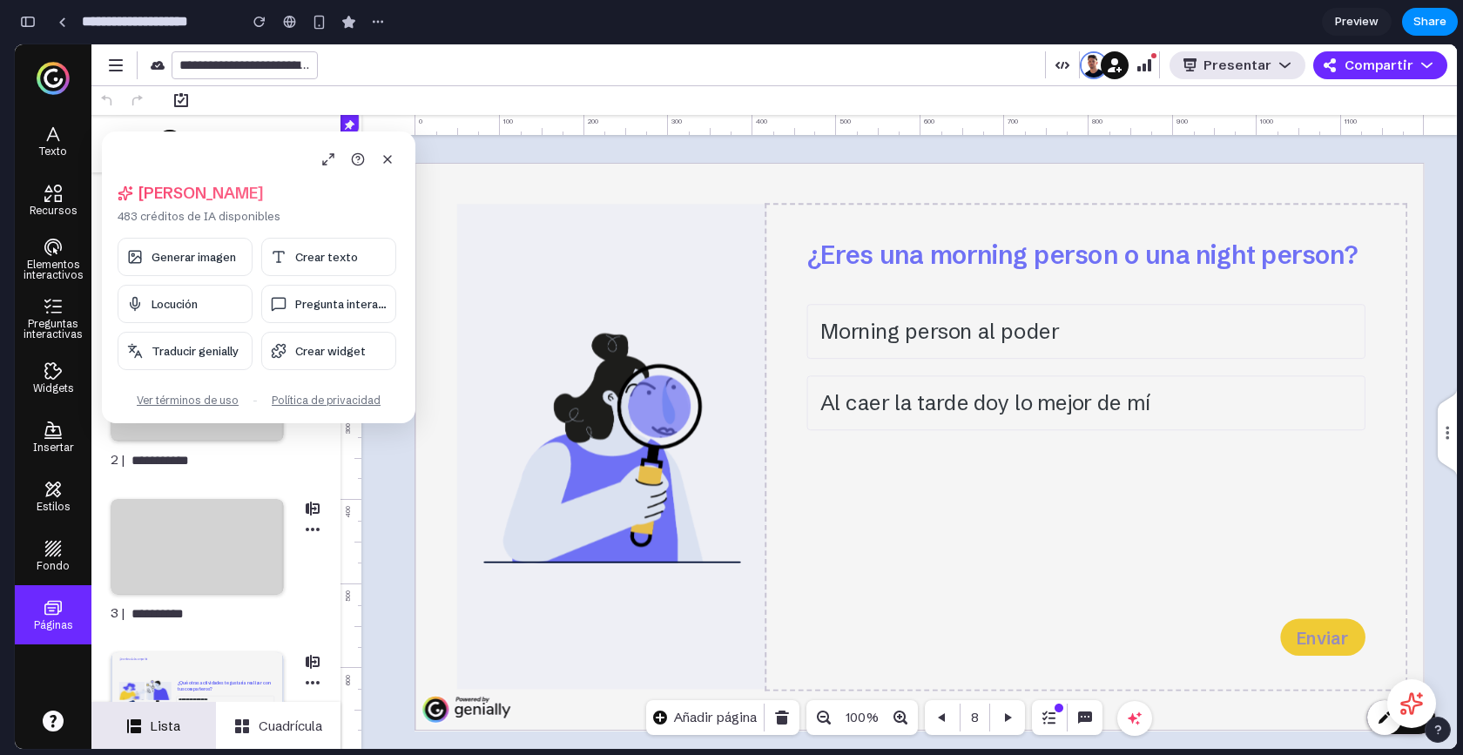
drag, startPoint x: 221, startPoint y: 155, endPoint x: 182, endPoint y: 55, distance: 107.5
click at [778, 258] on body "**********" at bounding box center [736, 396] width 1442 height 704
click at [390, 157] on icon at bounding box center [387, 159] width 14 height 14
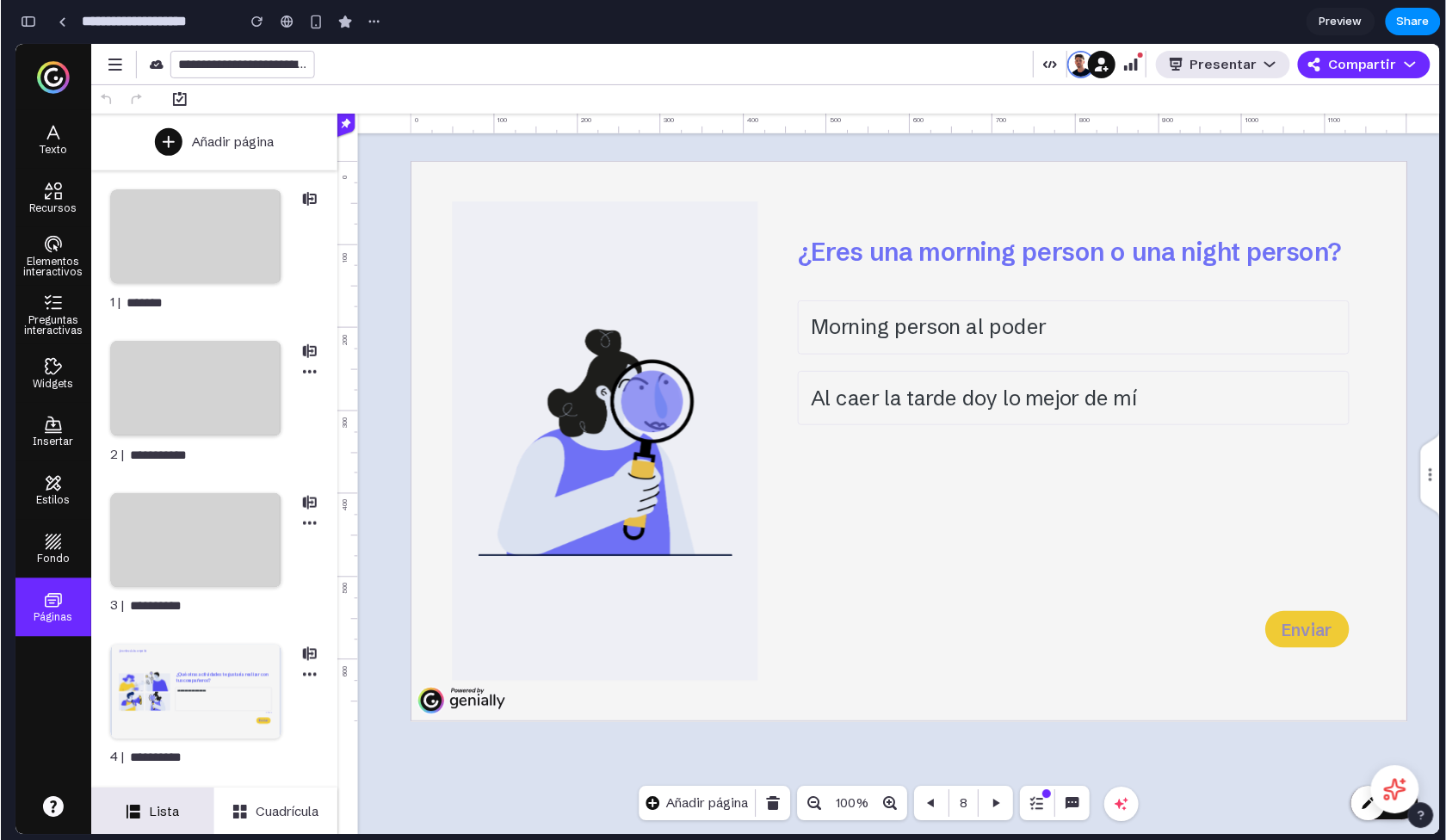
scroll to position [9561, 0]
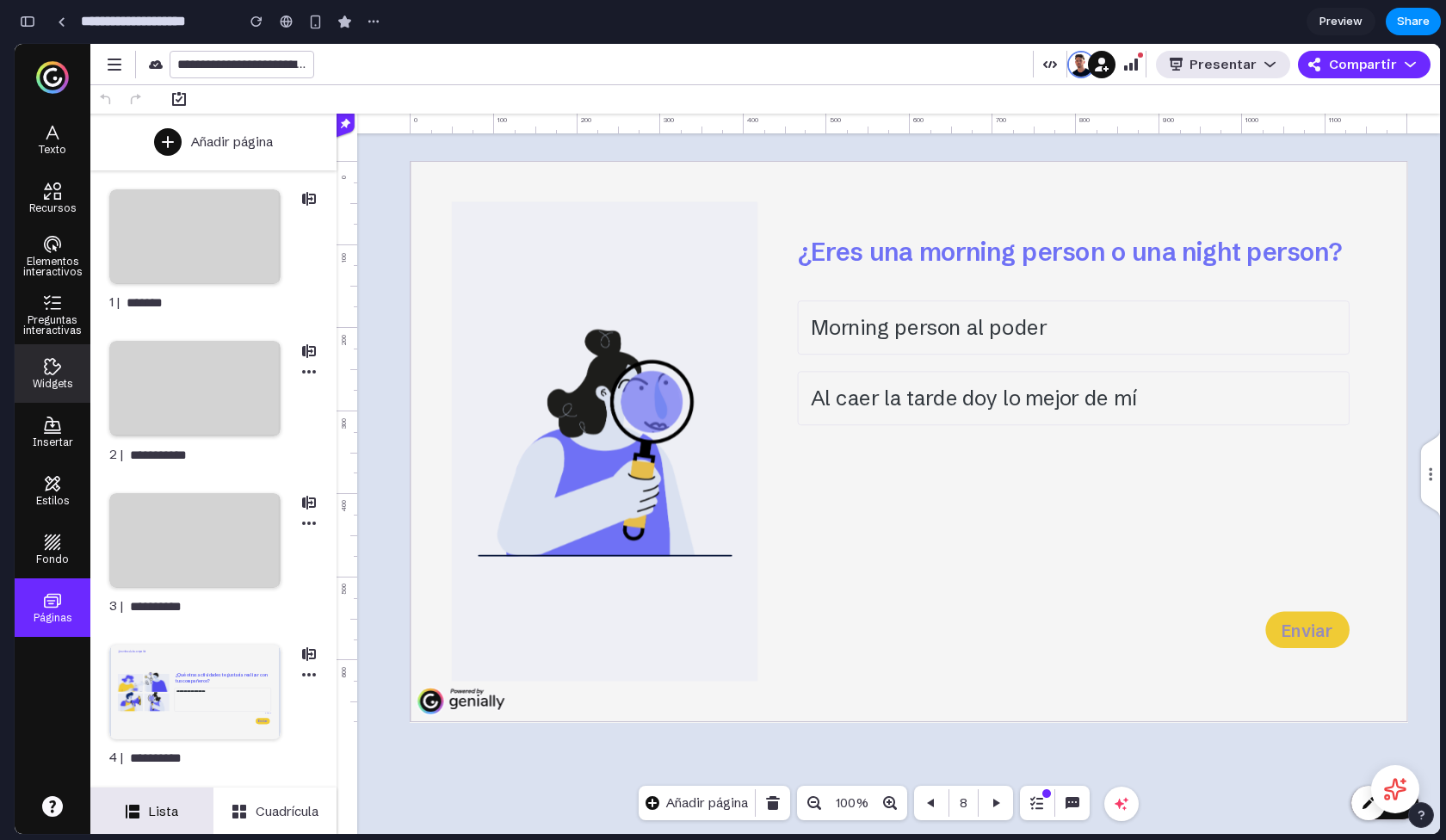
click at [49, 378] on p "Widgets" at bounding box center [52, 382] width 41 height 14
click at [49, 462] on div "Estilos" at bounding box center [52, 490] width 76 height 58
click at [49, 546] on icon at bounding box center [51, 542] width 17 height 17
click at [50, 402] on div "Insertar" at bounding box center [52, 431] width 76 height 58
click at [26, 22] on div "button" at bounding box center [28, 22] width 16 height 12
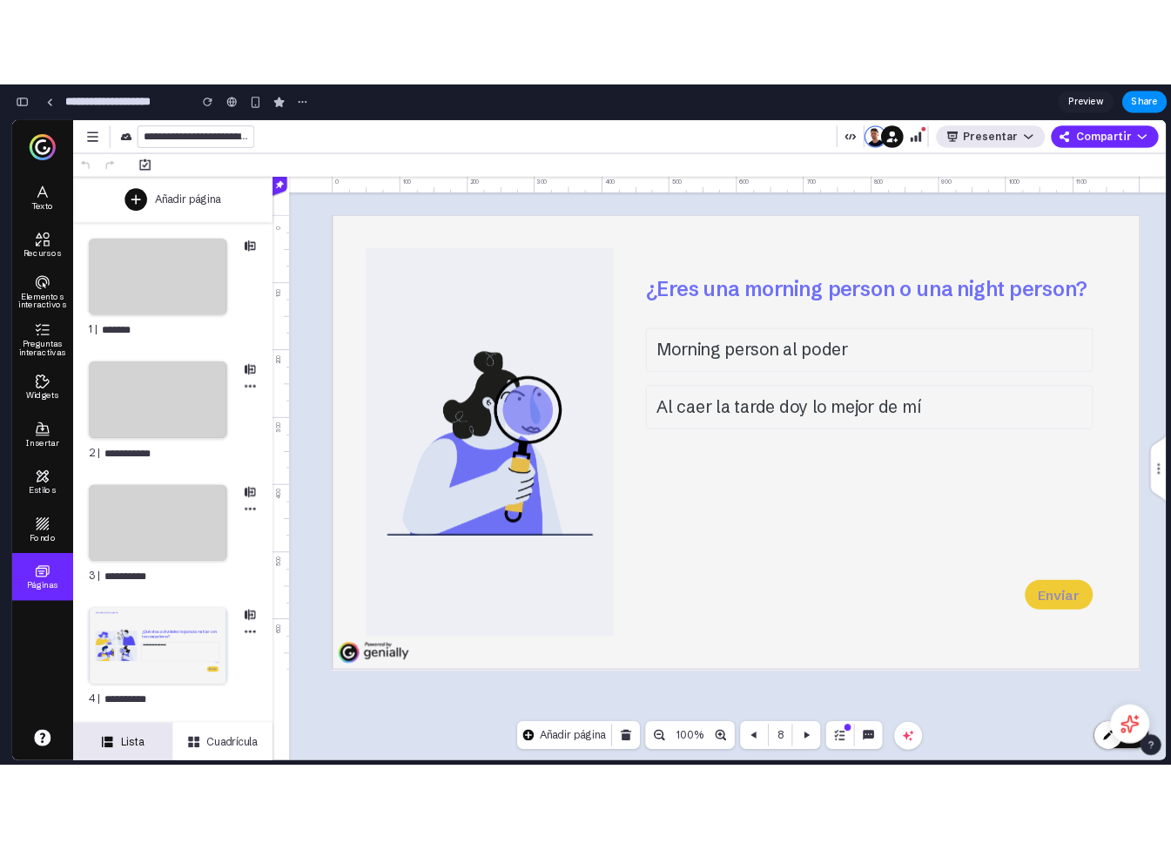
scroll to position [6305, 0]
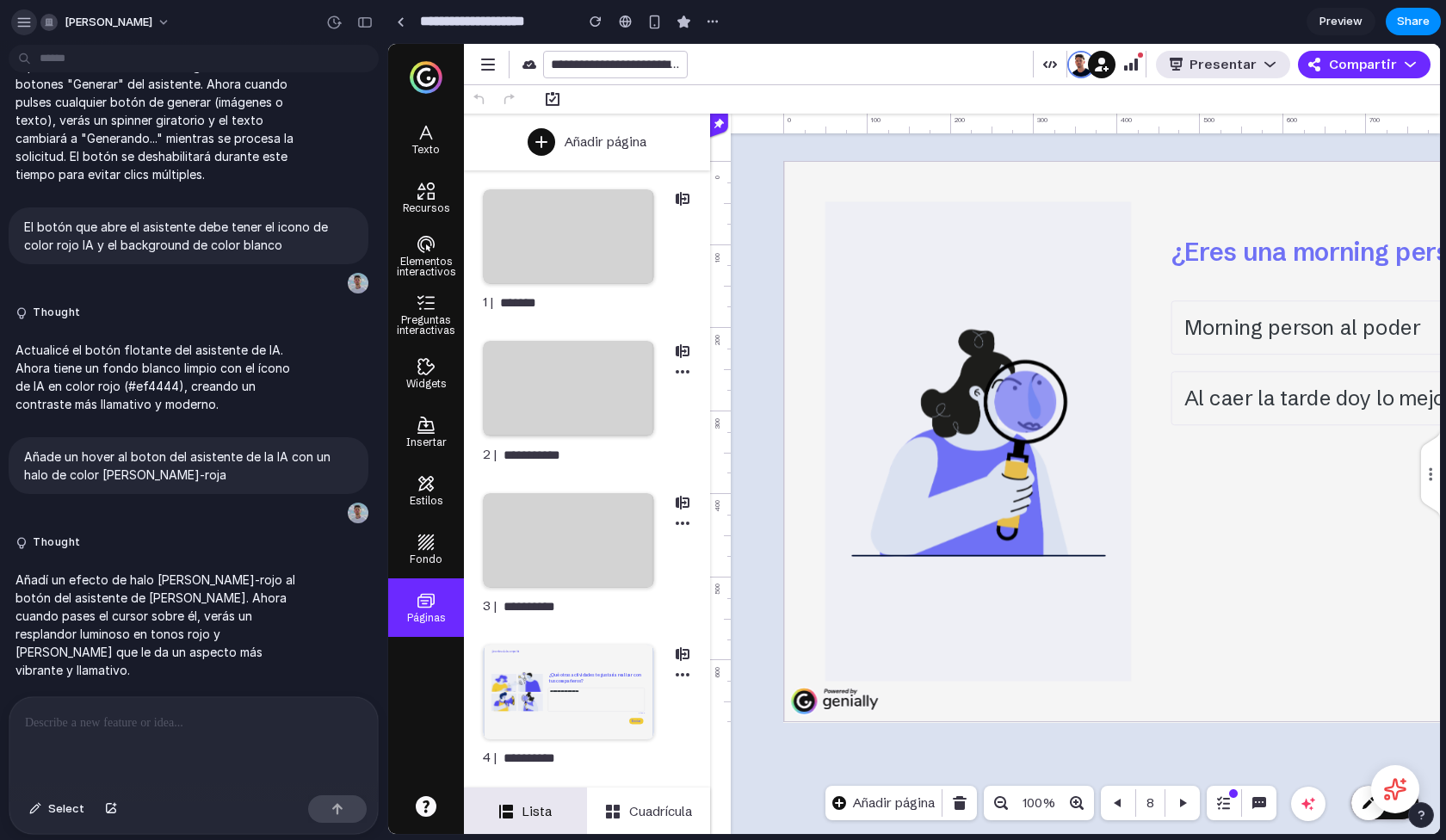
click at [25, 26] on div "button" at bounding box center [25, 23] width 16 height 16
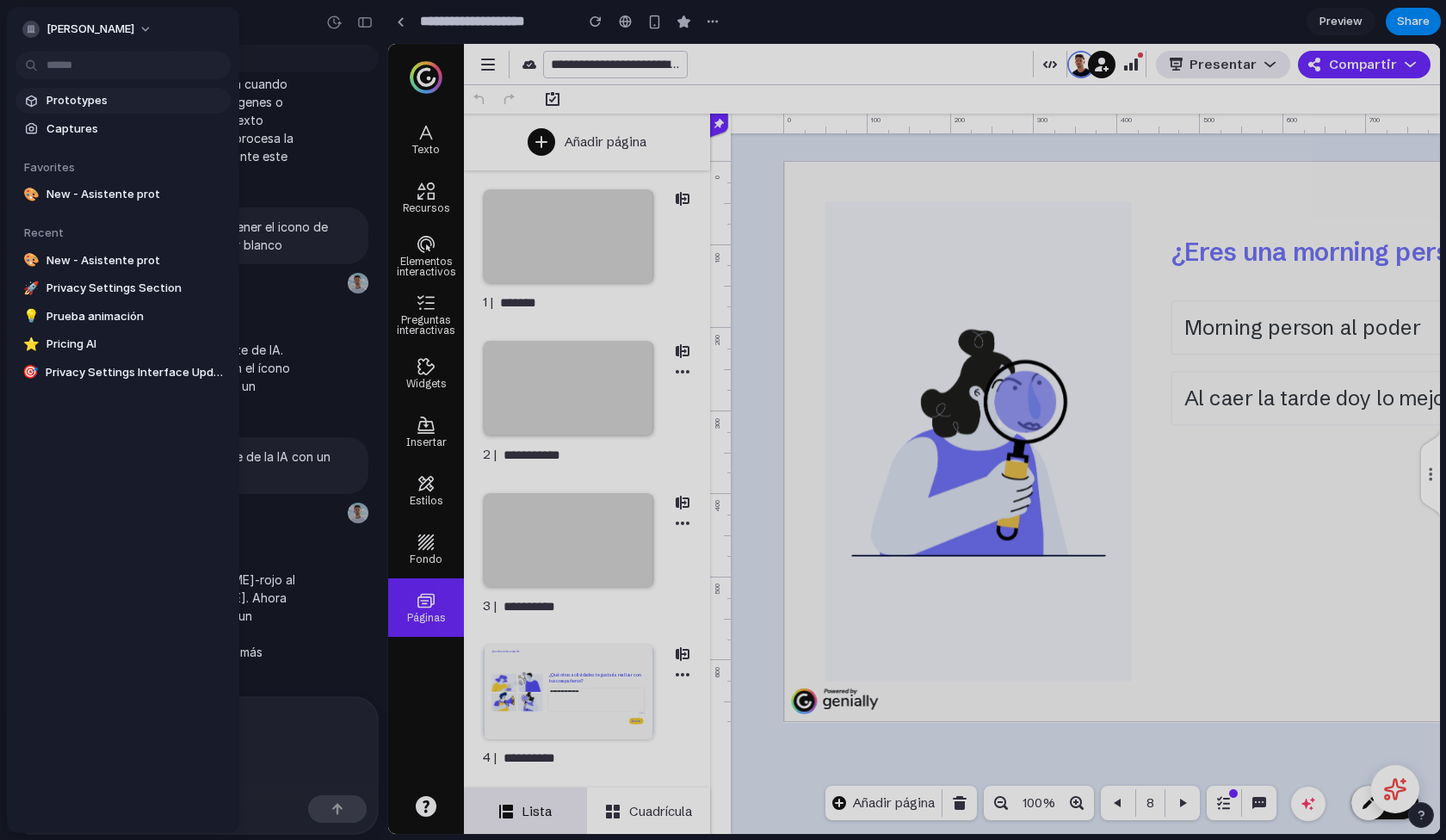
click at [86, 101] on span "Prototypes" at bounding box center [134, 100] width 177 height 17
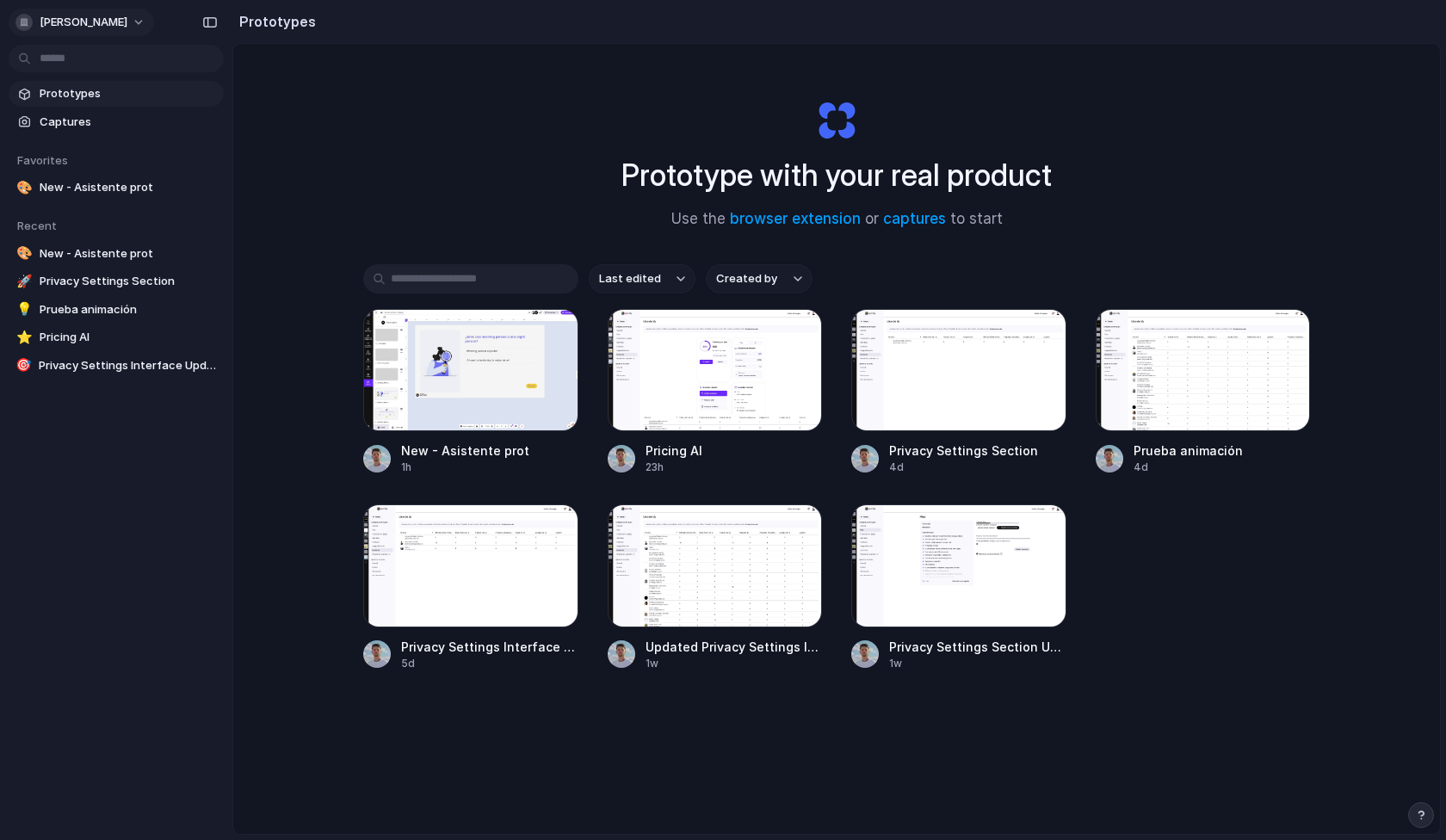
click at [112, 19] on span "[PERSON_NAME]" at bounding box center [83, 22] width 88 height 17
drag, startPoint x: 102, startPoint y: 87, endPoint x: 113, endPoint y: 115, distance: 30.1
click at [113, 115] on body "alejandro-ramon Prototypes Captures Favorites 🎨 New - Asistente prot To pick up…" at bounding box center [723, 420] width 1446 height 840
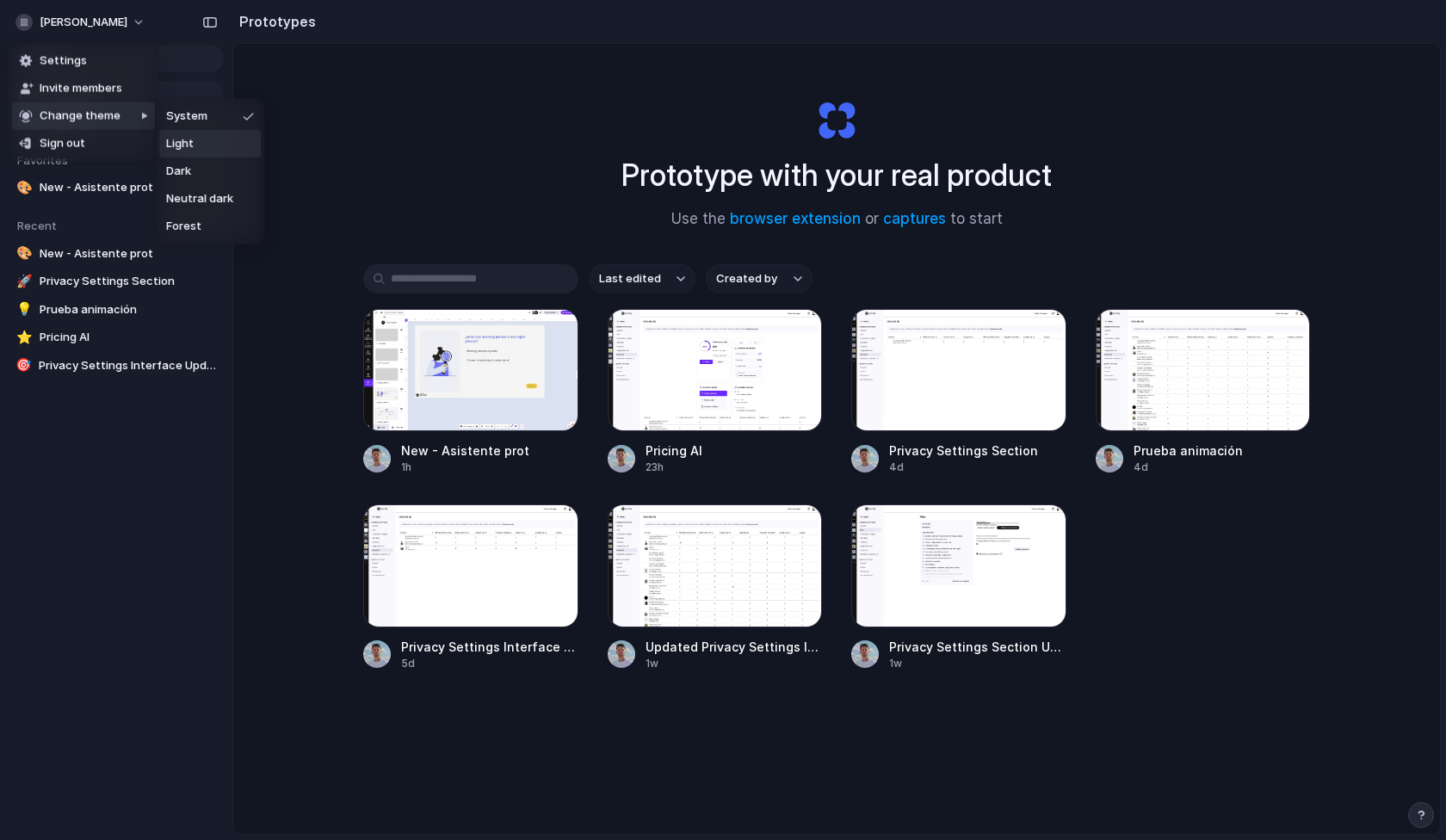
click at [177, 146] on span "Light" at bounding box center [180, 143] width 28 height 17
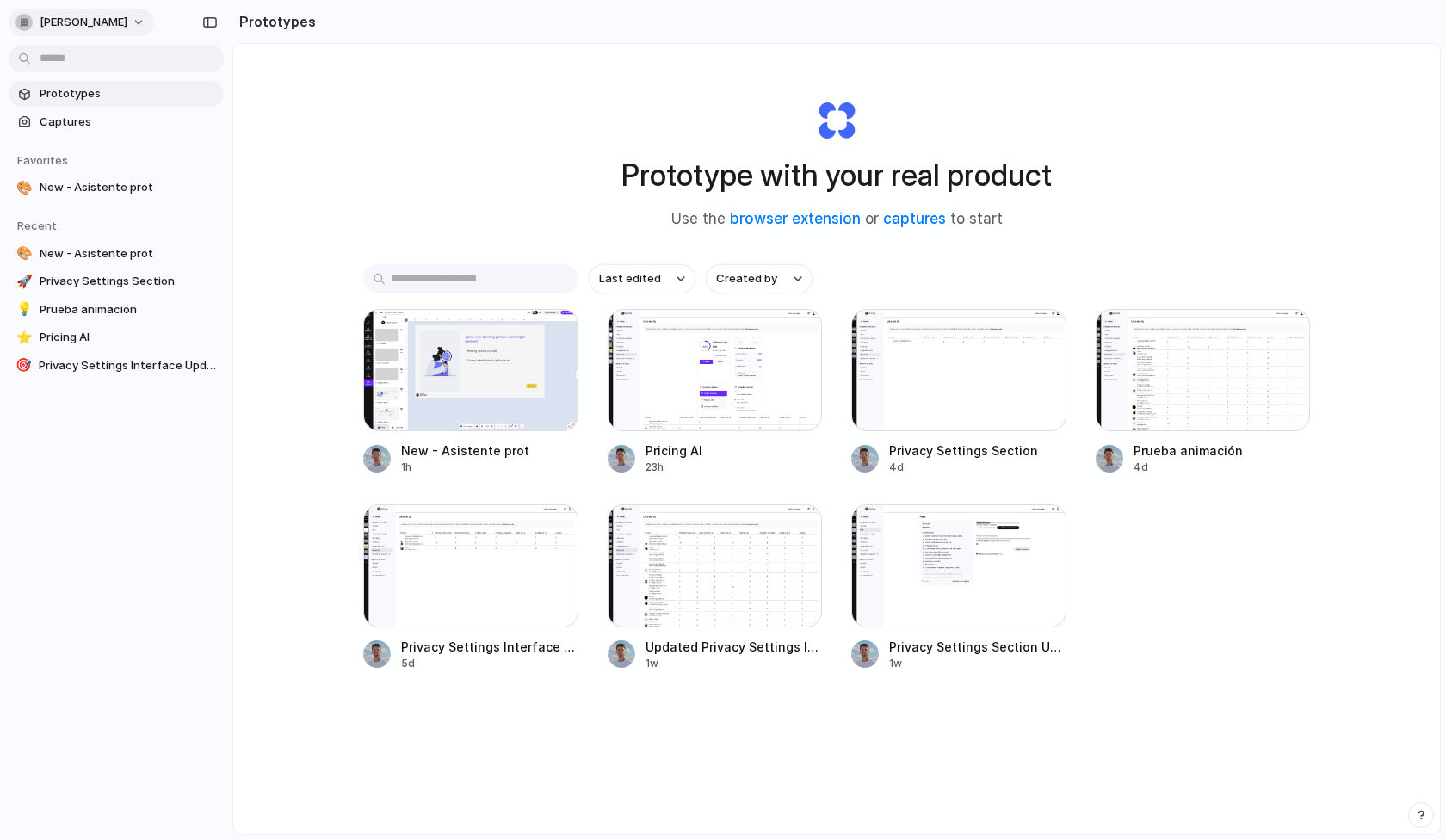
click at [127, 16] on span "[PERSON_NAME]" at bounding box center [83, 22] width 88 height 17
click at [230, 230] on li "Forest" at bounding box center [210, 226] width 102 height 28
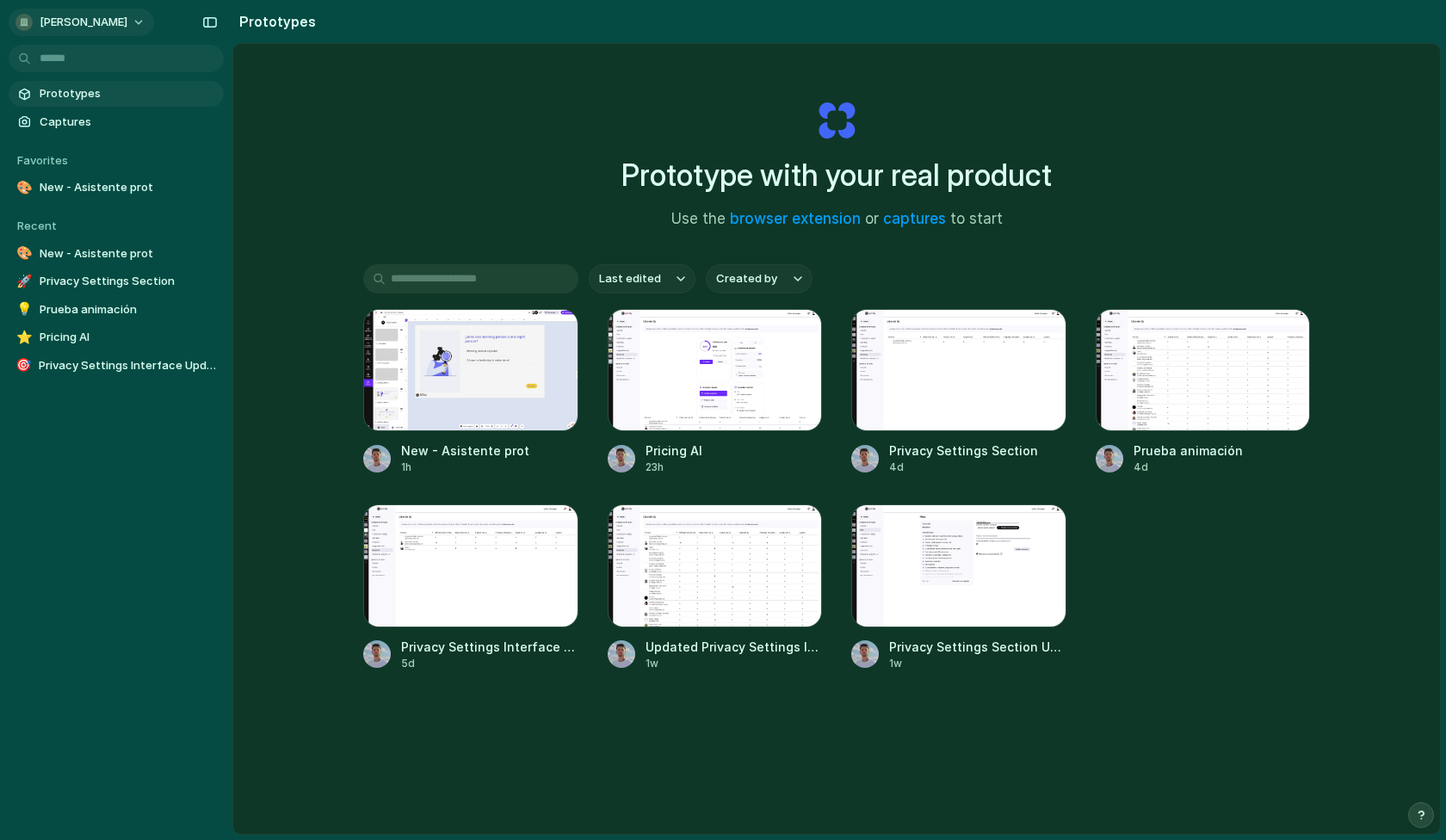
click at [124, 25] on span "[PERSON_NAME]" at bounding box center [83, 22] width 88 height 17
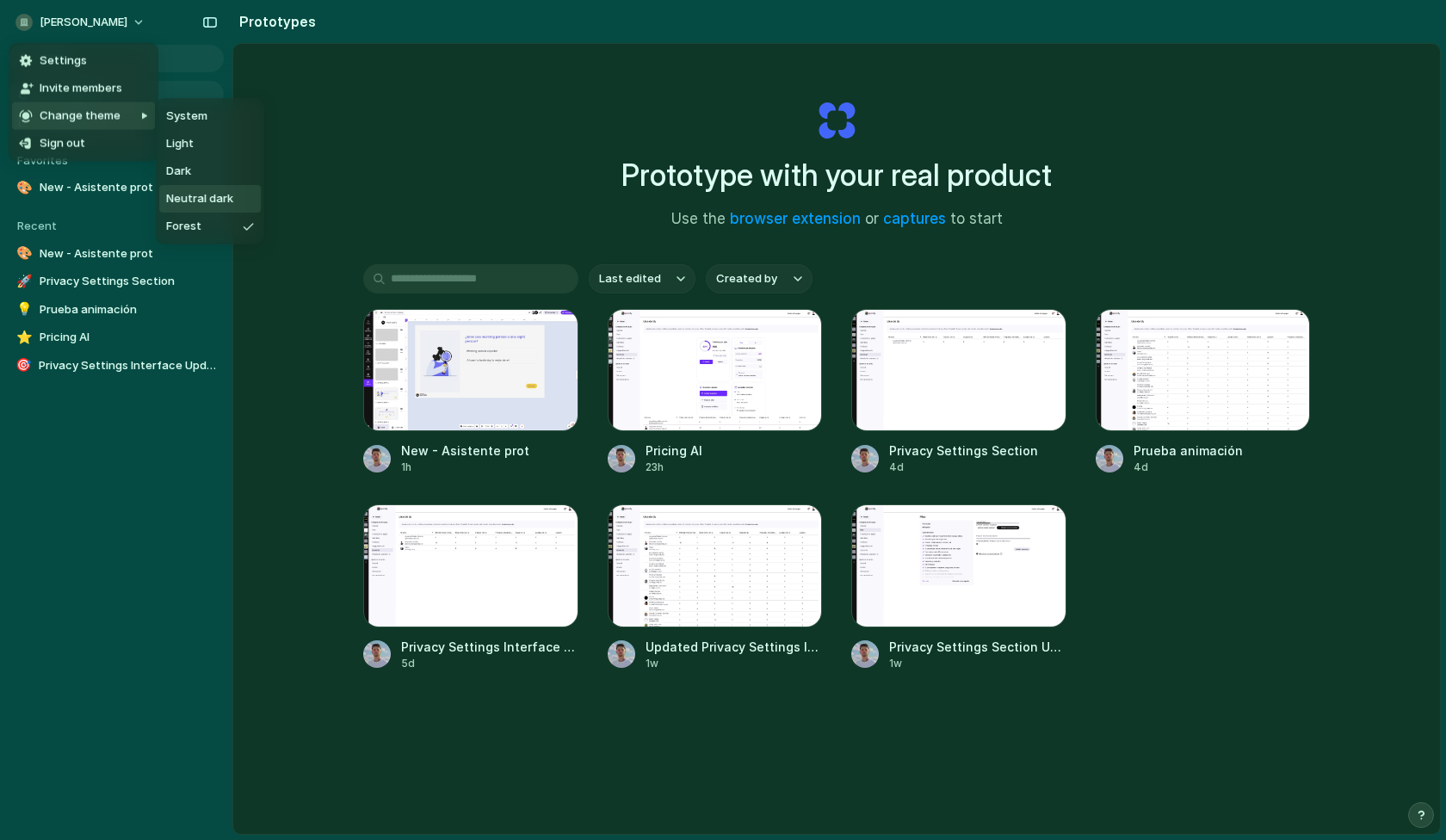
click at [223, 193] on span "Neutral dark" at bounding box center [200, 198] width 67 height 17
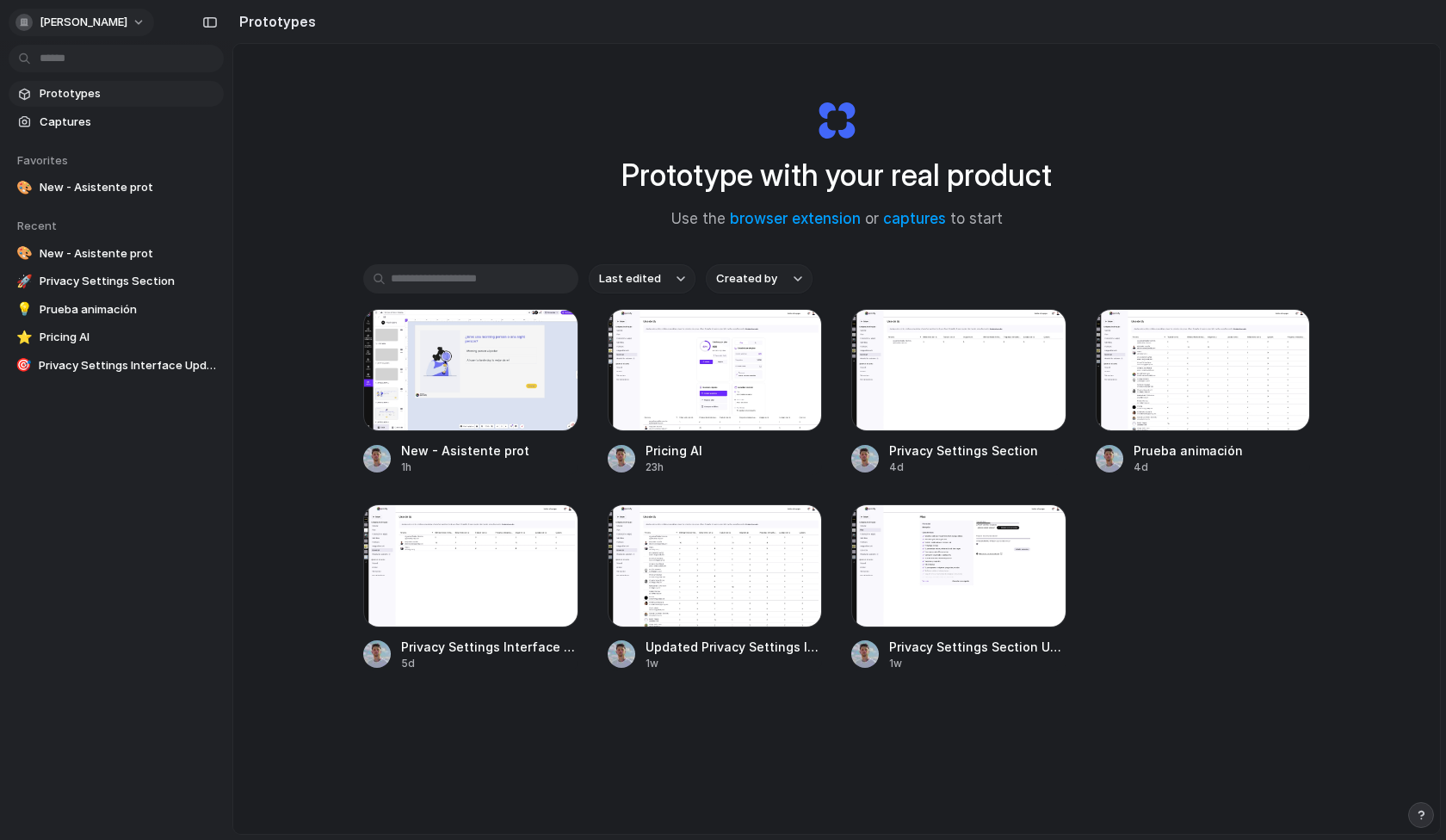
click at [123, 24] on span "[PERSON_NAME]" at bounding box center [83, 22] width 88 height 17
click at [197, 161] on li "Dark" at bounding box center [215, 171] width 113 height 28
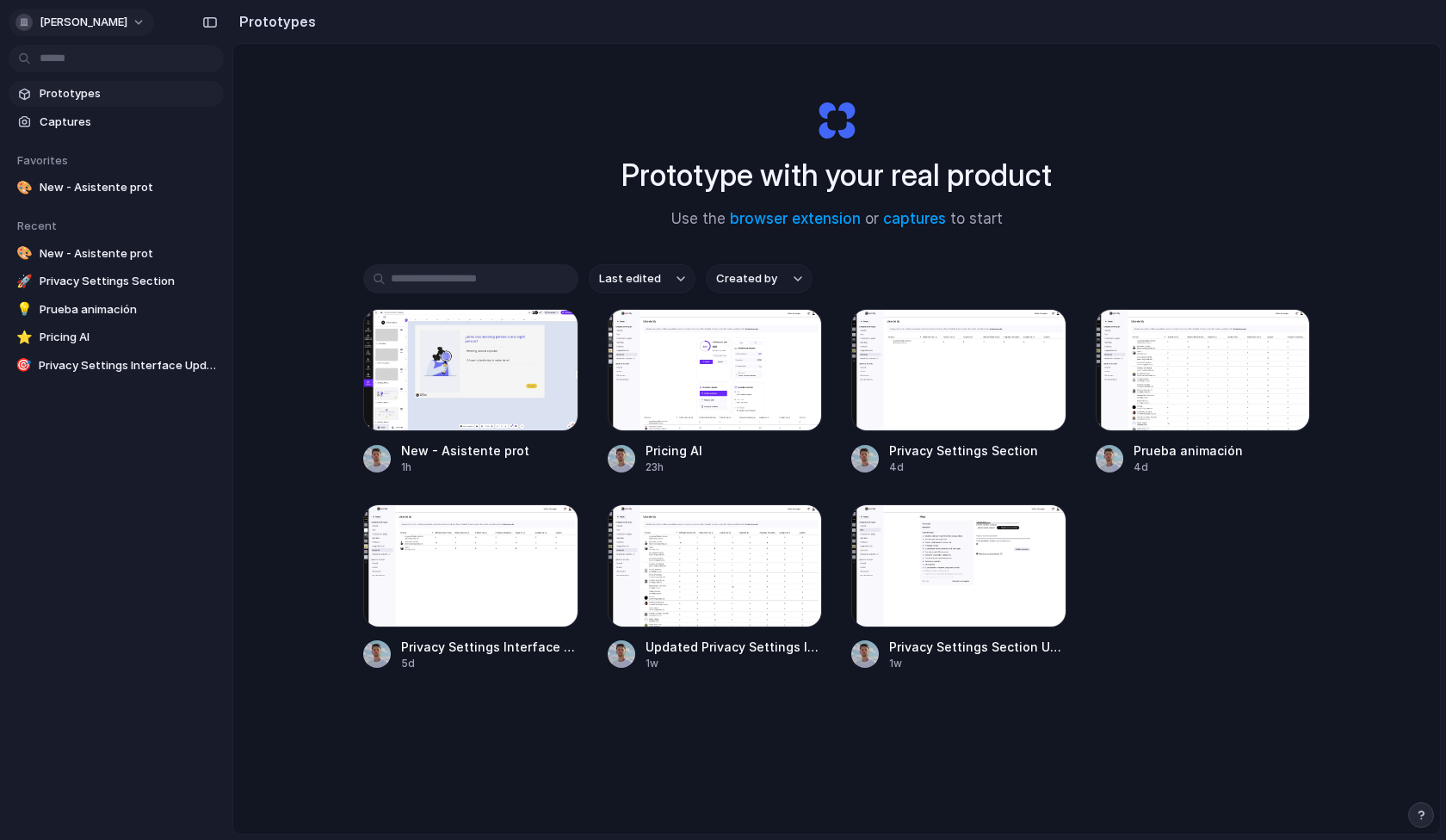
click at [103, 20] on span "[PERSON_NAME]" at bounding box center [83, 22] width 88 height 17
click at [220, 217] on li "Forest" at bounding box center [210, 226] width 102 height 28
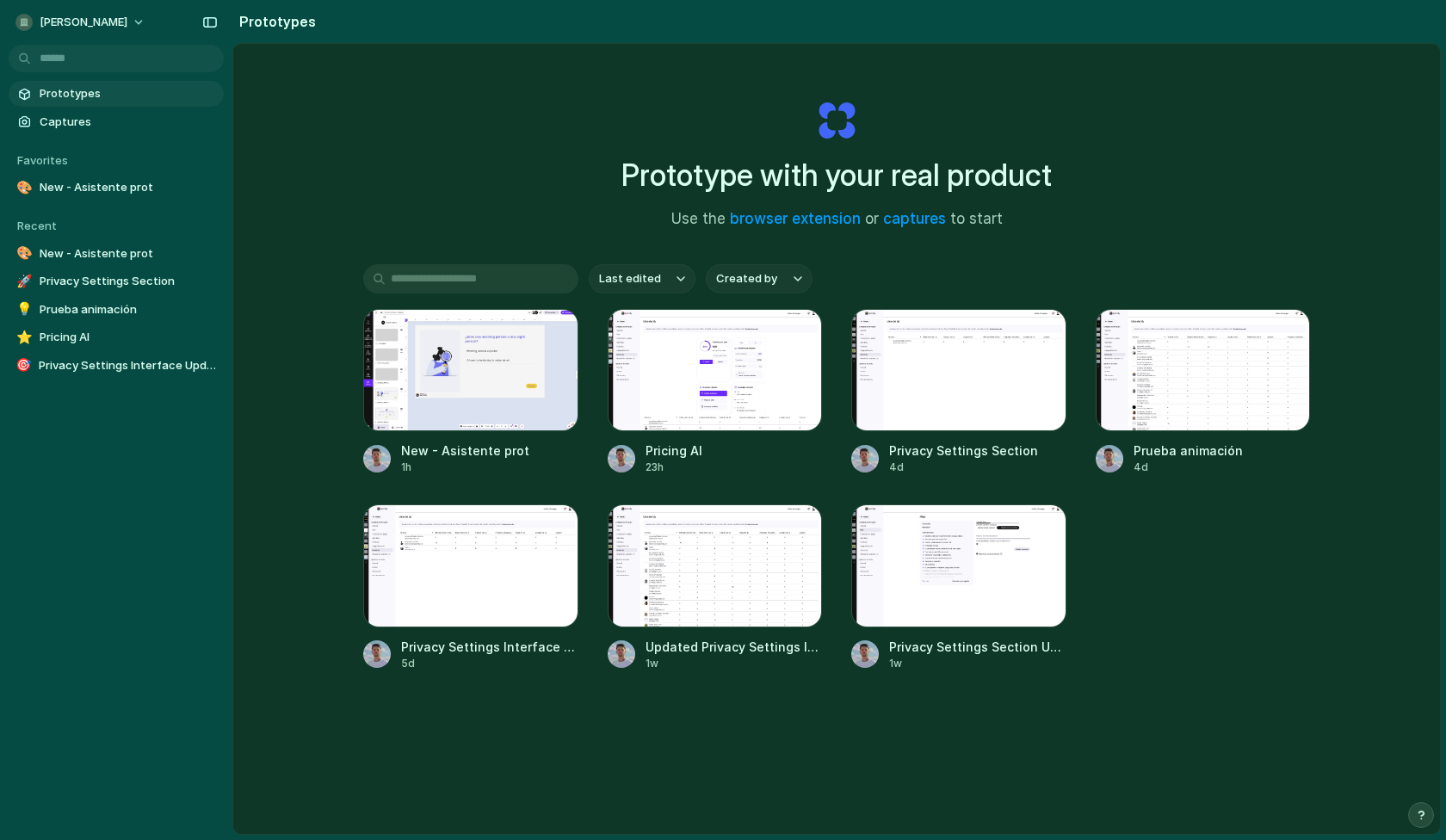
click at [371, 216] on div "Prototype with your real product Use the browser extension or captures to start…" at bounding box center [836, 484] width 1207 height 882
click at [123, 18] on span "[PERSON_NAME]" at bounding box center [83, 22] width 88 height 17
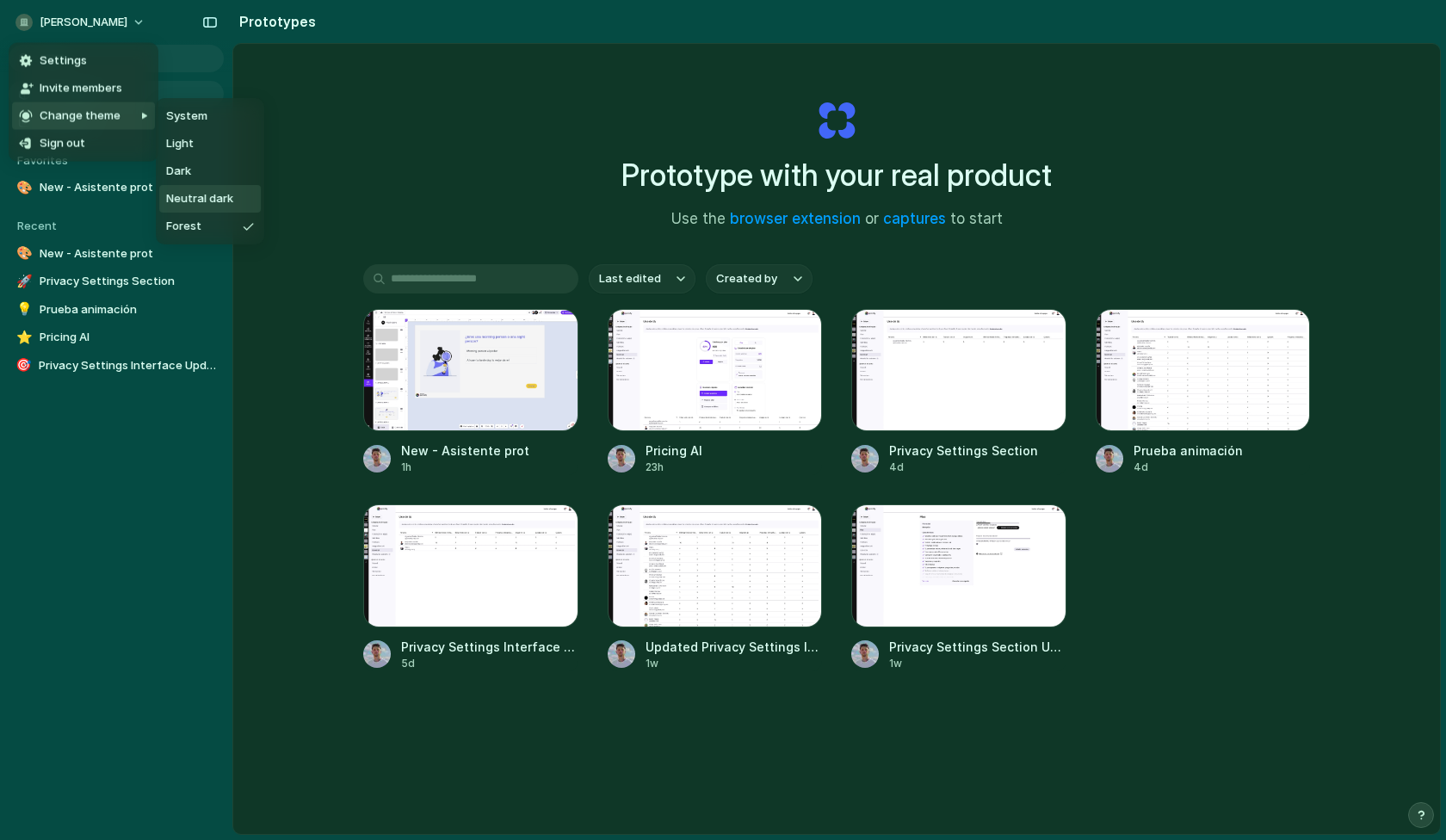
click at [184, 195] on span "Neutral dark" at bounding box center [200, 198] width 67 height 17
